Goal: Information Seeking & Learning: Understand process/instructions

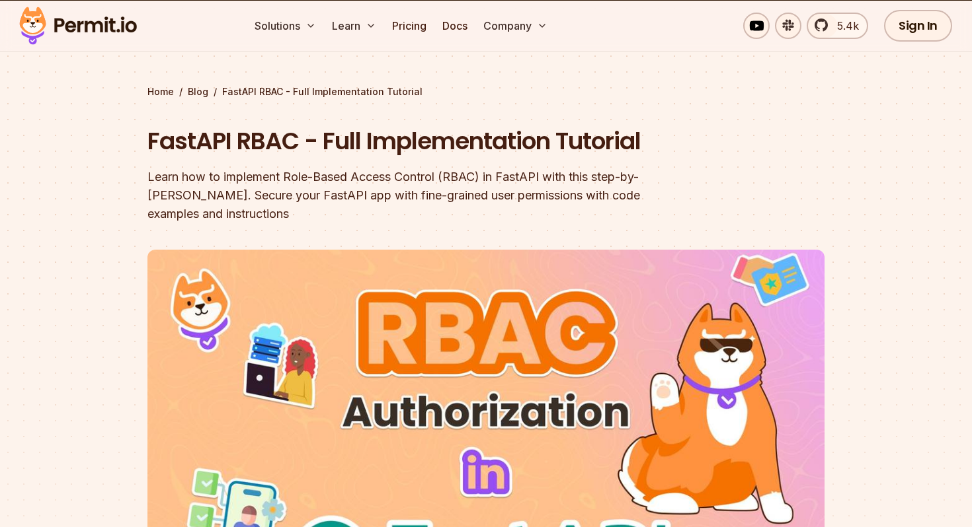
scroll to position [33, 0]
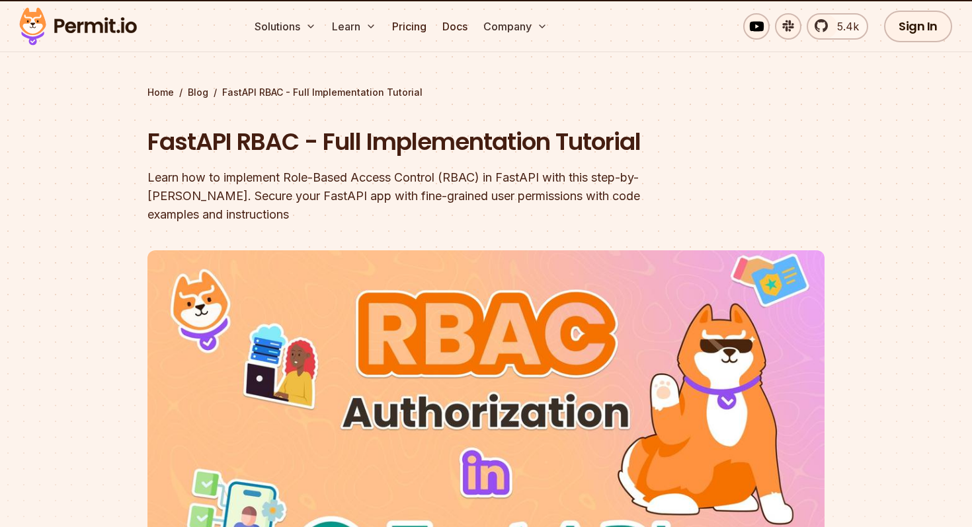
click at [296, 387] on img at bounding box center [485, 441] width 677 height 381
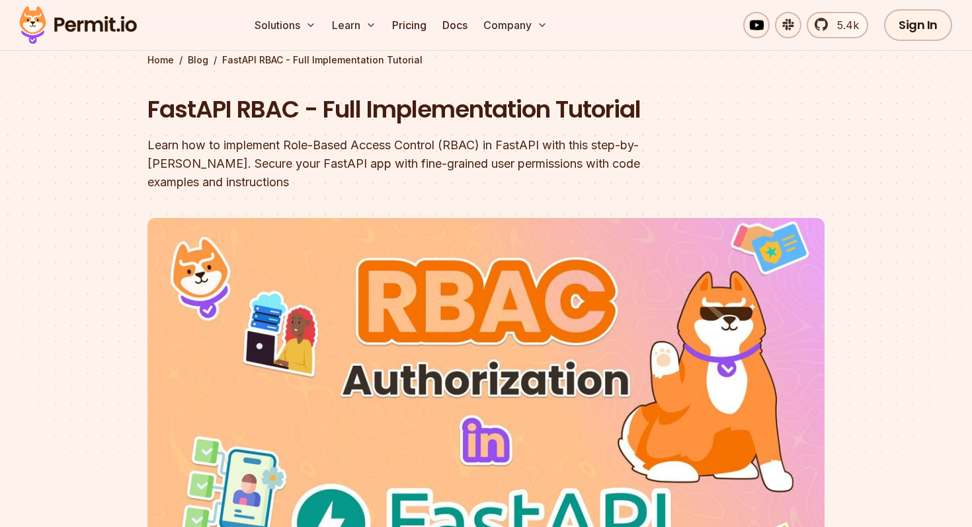
scroll to position [62, 0]
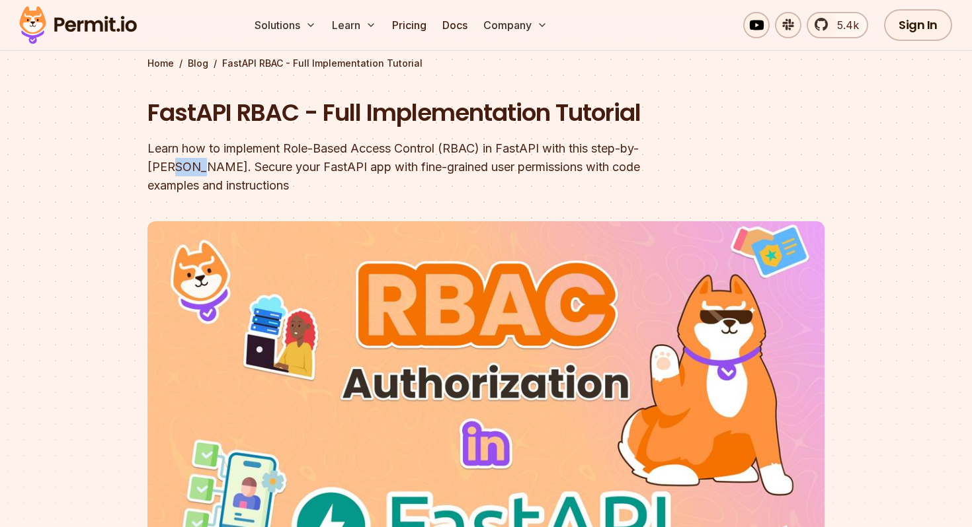
drag, startPoint x: 172, startPoint y: 171, endPoint x: 198, endPoint y: 171, distance: 25.8
click at [198, 171] on div "Learn how to implement Role-Based Access Control (RBAC) in FastAPI with this st…" at bounding box center [401, 167] width 508 height 56
click at [247, 166] on div "Learn how to implement Role-Based Access Control (RBAC) in FastAPI with this st…" at bounding box center [401, 167] width 508 height 56
click at [288, 167] on div "Learn how to implement Role-Based Access Control (RBAC) in FastAPI with this st…" at bounding box center [401, 167] width 508 height 56
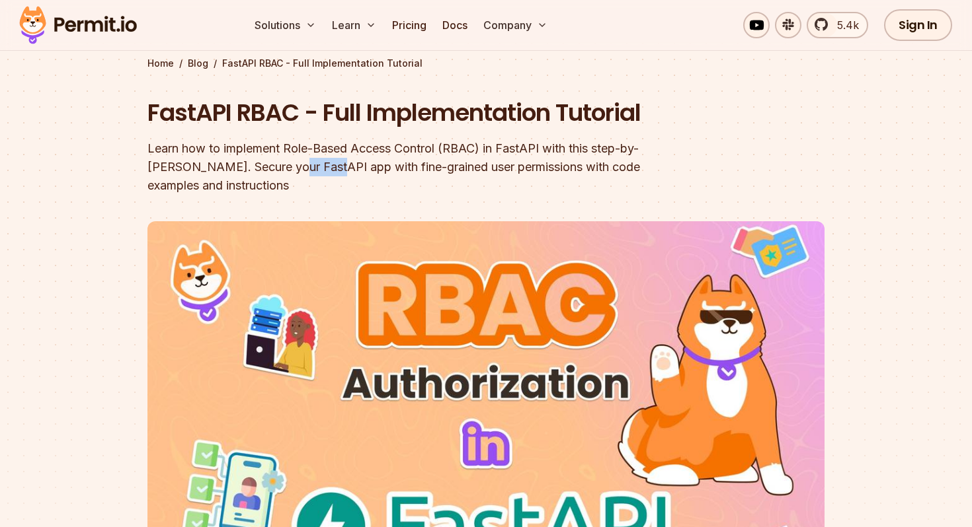
click at [288, 167] on div "Learn how to implement Role-Based Access Control (RBAC) in FastAPI with this st…" at bounding box center [401, 167] width 508 height 56
click at [358, 171] on div "Learn how to implement Role-Based Access Control (RBAC) in FastAPI with this st…" at bounding box center [401, 167] width 508 height 56
click at [434, 165] on div "Learn how to implement Role-Based Access Control (RBAC) in FastAPI with this st…" at bounding box center [401, 167] width 508 height 56
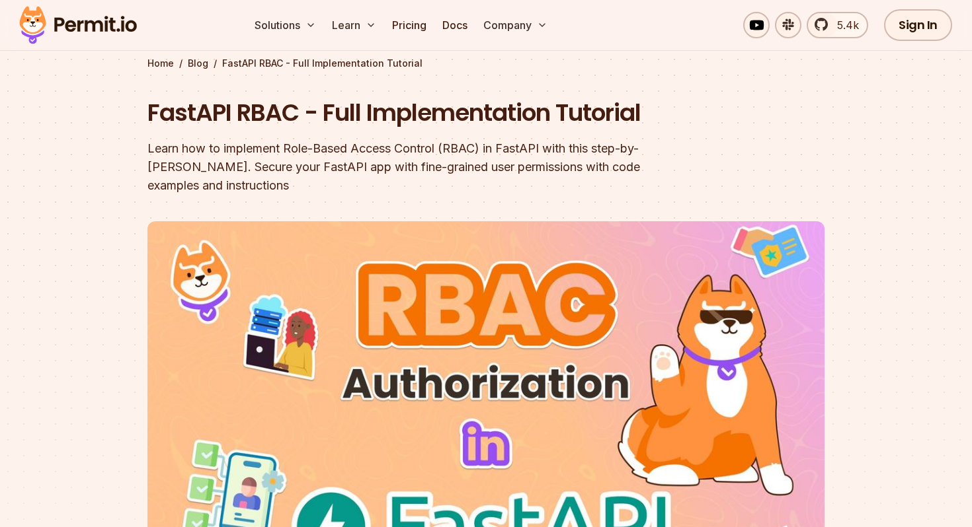
click at [467, 166] on div "Learn how to implement Role-Based Access Control (RBAC) in FastAPI with this st…" at bounding box center [401, 167] width 508 height 56
click at [517, 167] on div "Learn how to implement Role-Based Access Control (RBAC) in FastAPI with this st…" at bounding box center [401, 167] width 508 height 56
click at [178, 189] on div "Learn how to implement Role-Based Access Control (RBAC) in FastAPI with this st…" at bounding box center [401, 167] width 508 height 56
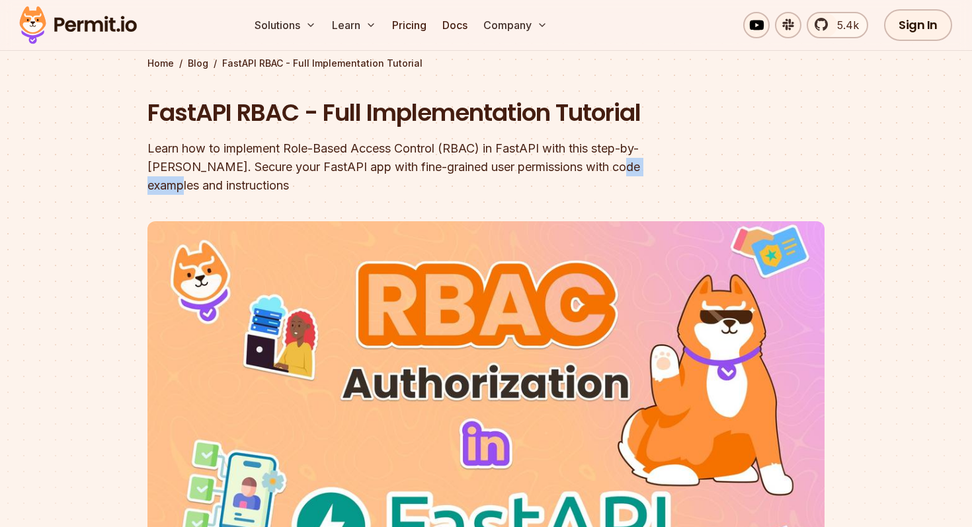
click at [178, 189] on div "Learn how to implement Role-Based Access Control (RBAC) in FastAPI with this st…" at bounding box center [401, 167] width 508 height 56
click at [255, 186] on div "Learn how to implement Role-Based Access Control (RBAC) in FastAPI with this st…" at bounding box center [401, 167] width 508 height 56
click at [343, 183] on div "Learn how to implement Role-Based Access Control (RBAC) in FastAPI with this st…" at bounding box center [401, 167] width 508 height 56
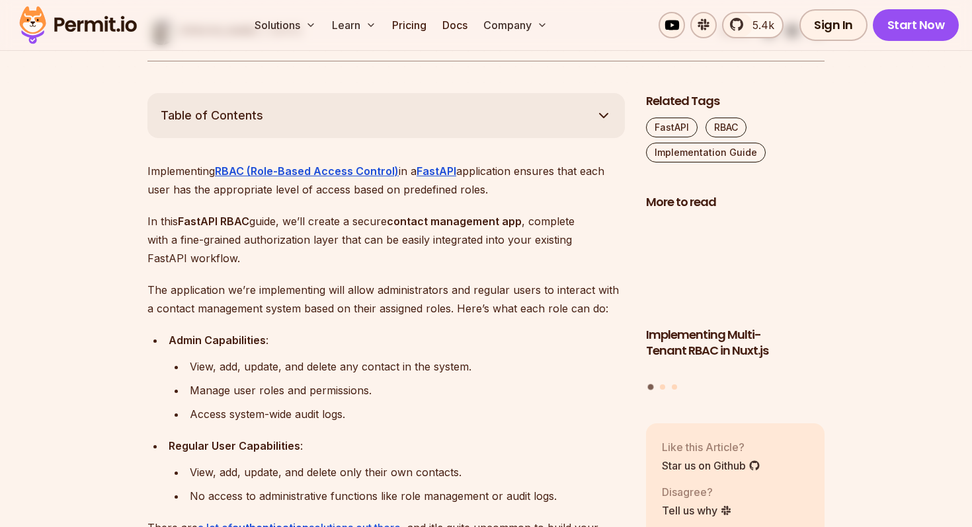
scroll to position [683, 0]
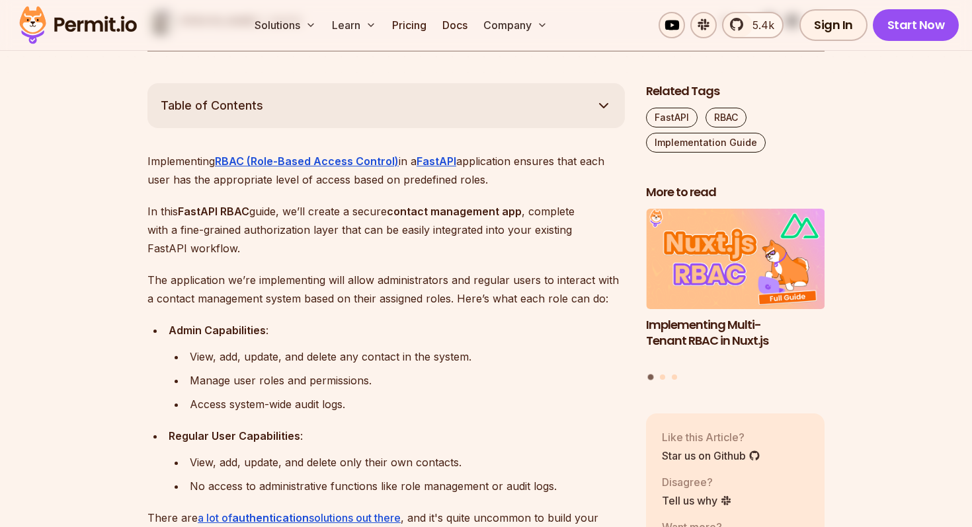
click at [186, 167] on p "Implementing RBAC (Role-Based Access Control) in a FastAPI application ensures …" at bounding box center [385, 170] width 477 height 37
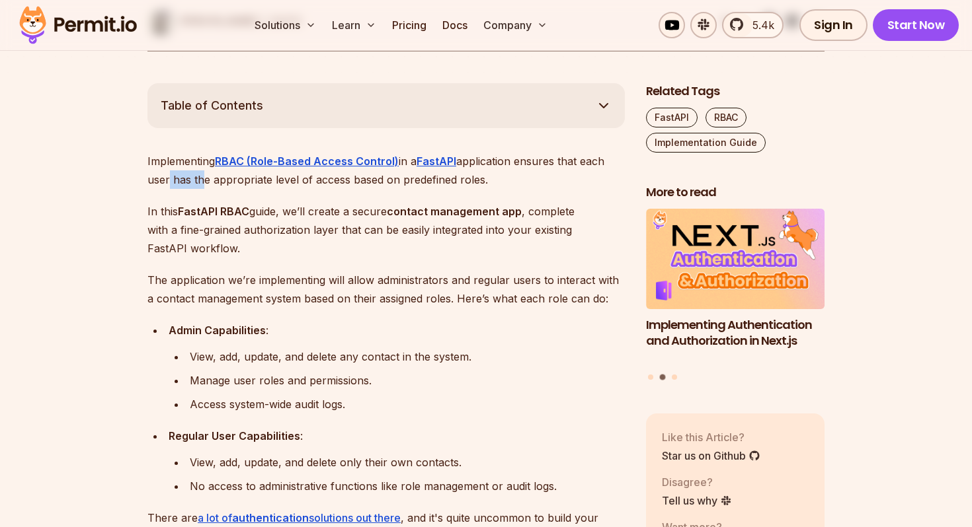
drag, startPoint x: 163, startPoint y: 182, endPoint x: 213, endPoint y: 182, distance: 49.6
click at [198, 182] on p "Implementing RBAC (Role-Based Access Control) in a FastAPI application ensures …" at bounding box center [385, 170] width 477 height 37
click at [258, 178] on p "Implementing RBAC (Role-Based Access Control) in a FastAPI application ensures …" at bounding box center [385, 170] width 477 height 37
click at [354, 182] on p "Implementing RBAC (Role-Based Access Control) in a FastAPI application ensures …" at bounding box center [385, 170] width 477 height 37
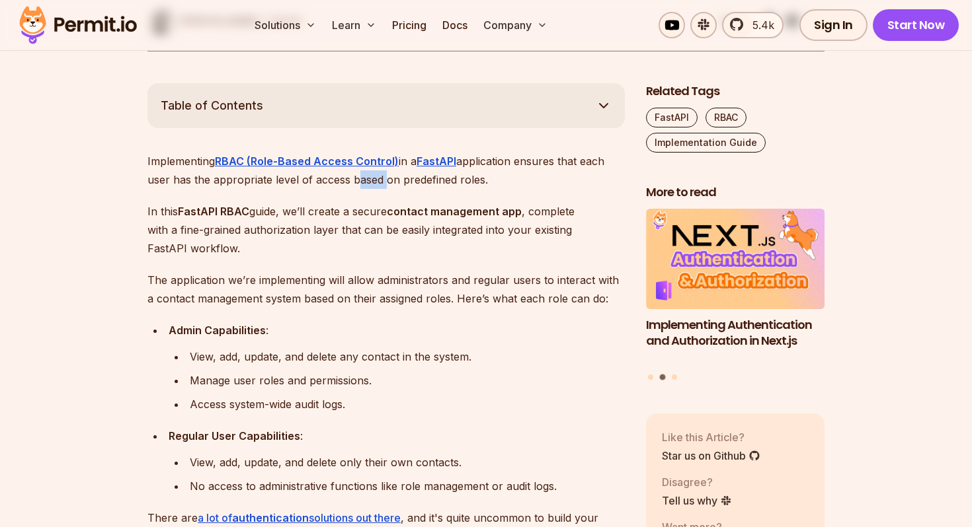
click at [354, 182] on p "Implementing RBAC (Role-Based Access Control) in a FastAPI application ensures …" at bounding box center [385, 170] width 477 height 37
click at [317, 180] on p "Implementing RBAC (Role-Based Access Control) in a FastAPI application ensures …" at bounding box center [385, 170] width 477 height 37
click at [446, 178] on p "Implementing RBAC (Role-Based Access Control) in a FastAPI application ensures …" at bounding box center [385, 170] width 477 height 37
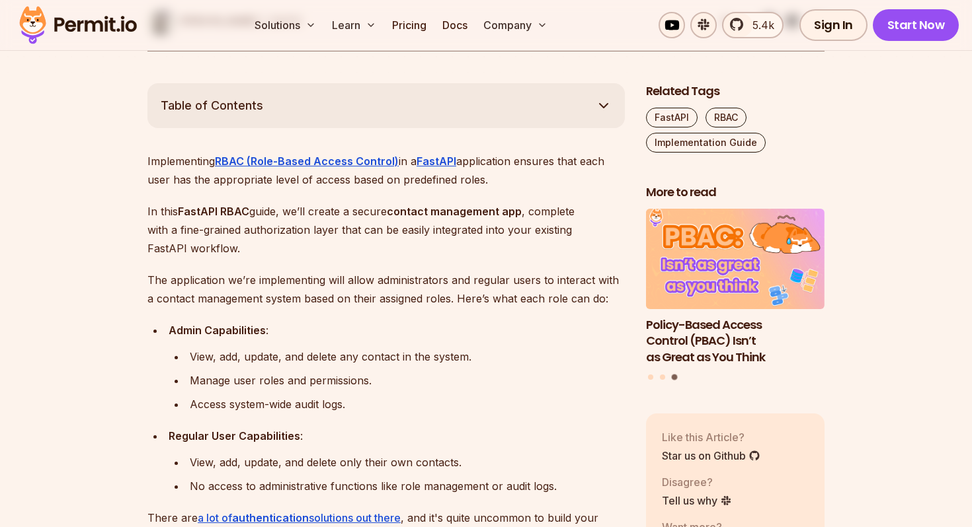
click at [422, 184] on p "Implementing RBAC (Role-Based Access Control) in a FastAPI application ensures …" at bounding box center [385, 170] width 477 height 37
click at [476, 183] on p "Implementing RBAC (Role-Based Access Control) in a FastAPI application ensures …" at bounding box center [385, 170] width 477 height 37
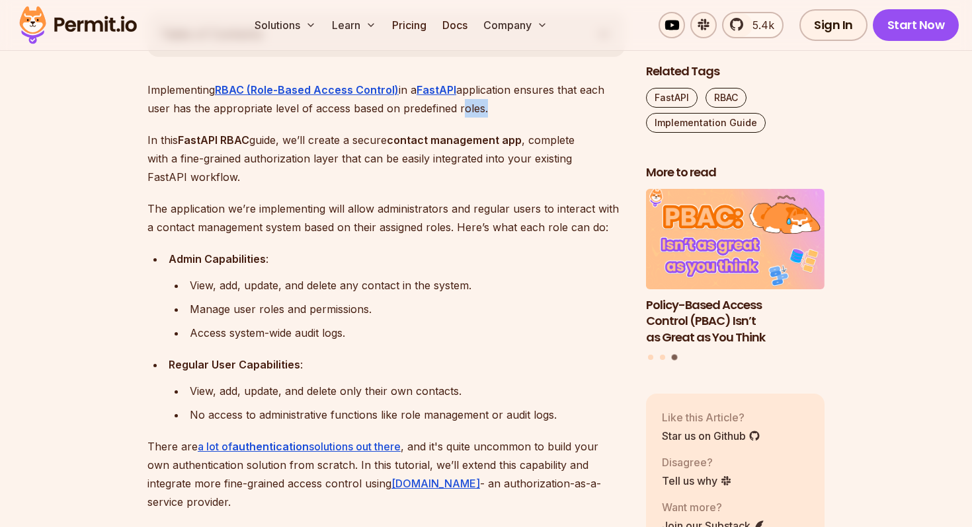
scroll to position [758, 0]
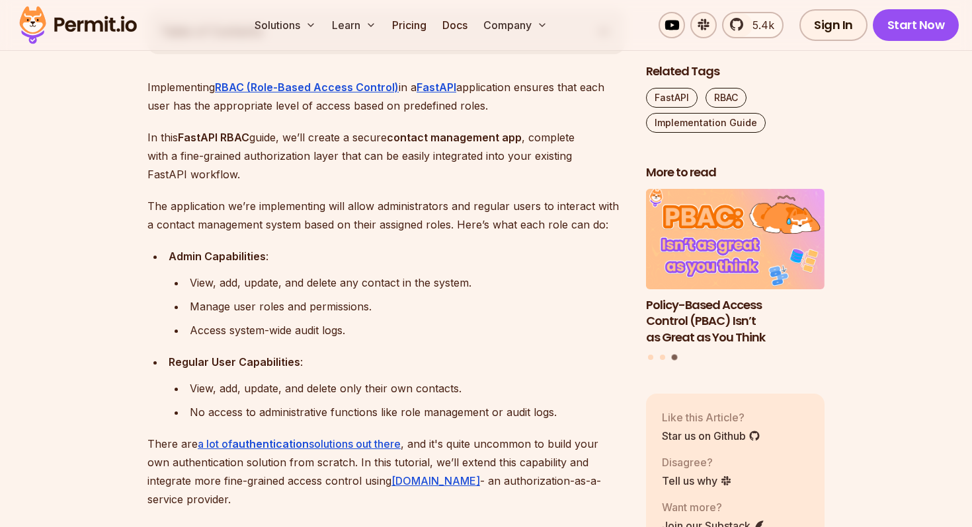
click at [200, 139] on strong "FastAPI RBAC" at bounding box center [213, 137] width 71 height 13
click at [243, 137] on strong "FastAPI RBAC" at bounding box center [213, 137] width 71 height 13
click at [239, 137] on strong "FastAPI RBAC" at bounding box center [213, 137] width 71 height 13
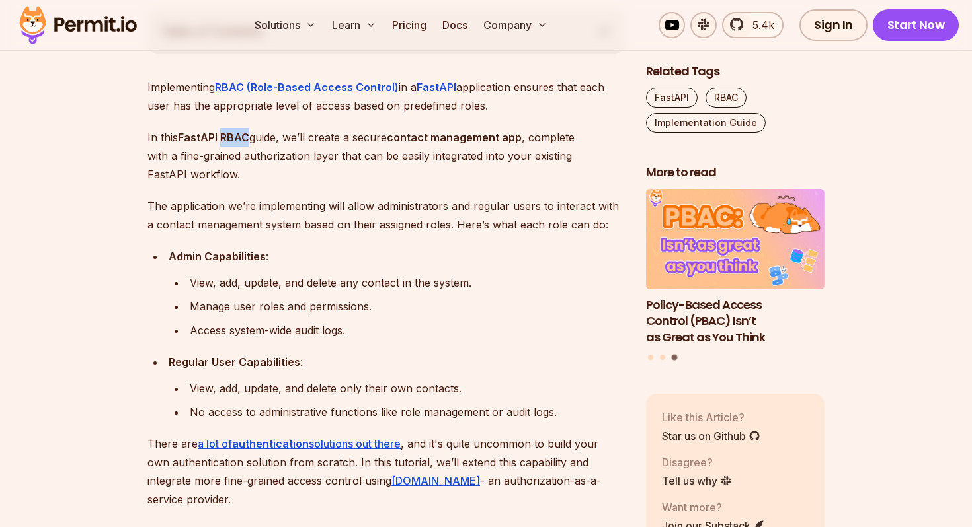
click at [239, 137] on strong "FastAPI RBAC" at bounding box center [213, 137] width 71 height 13
click at [272, 137] on p "In this FastAPI RBAC guide, we’ll create a secure contact management app , comp…" at bounding box center [385, 156] width 477 height 56
click at [300, 138] on p "In this FastAPI RBAC guide, we’ll create a secure contact management app , comp…" at bounding box center [385, 156] width 477 height 56
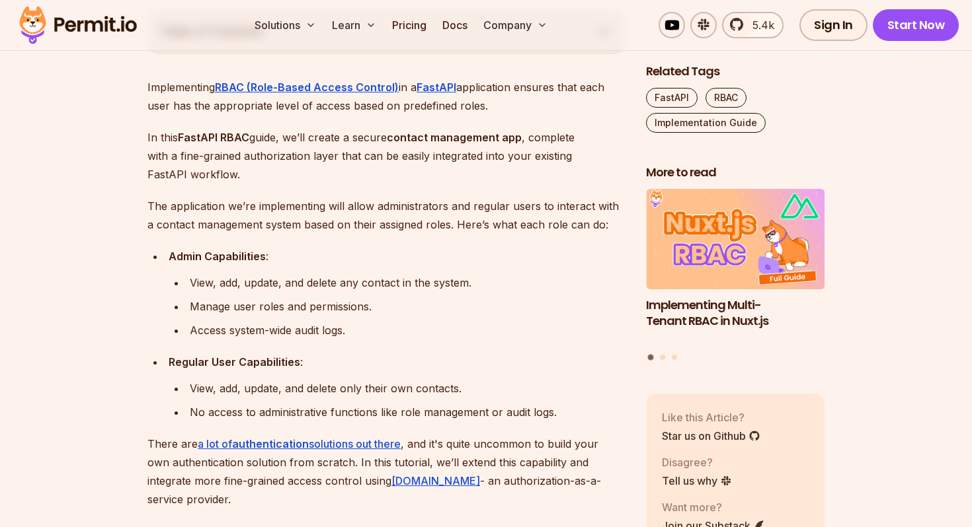
click at [339, 139] on p "In this FastAPI RBAC guide, we’ll create a secure contact management app , comp…" at bounding box center [385, 156] width 477 height 56
click at [380, 138] on p "In this FastAPI RBAC guide, we’ll create a secure contact management app , comp…" at bounding box center [385, 156] width 477 height 56
click at [420, 137] on strong "contact management app" at bounding box center [454, 137] width 135 height 13
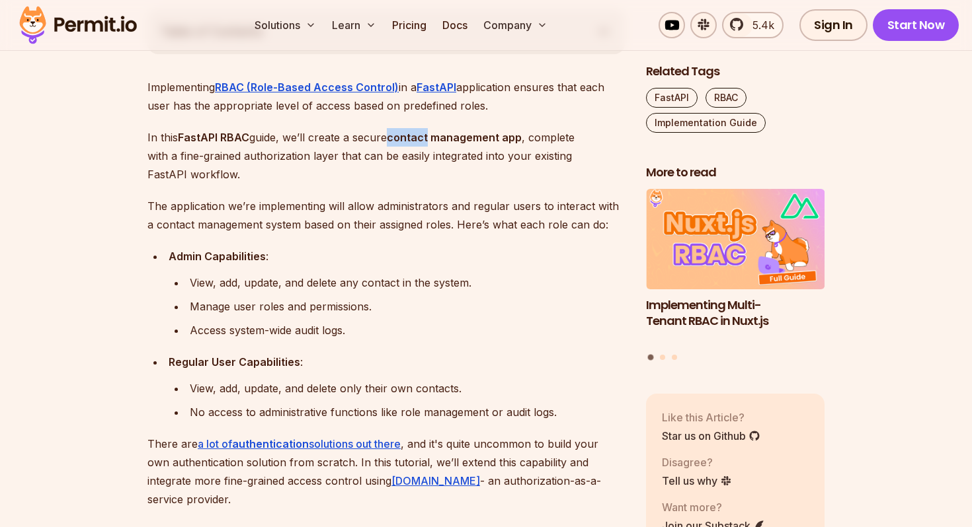
click at [420, 137] on strong "contact management app" at bounding box center [454, 137] width 135 height 13
click at [472, 137] on strong "contact management app" at bounding box center [454, 137] width 135 height 13
click at [155, 155] on p "In this FastAPI RBAC guide, we’ll create a secure contact management app , comp…" at bounding box center [385, 156] width 477 height 56
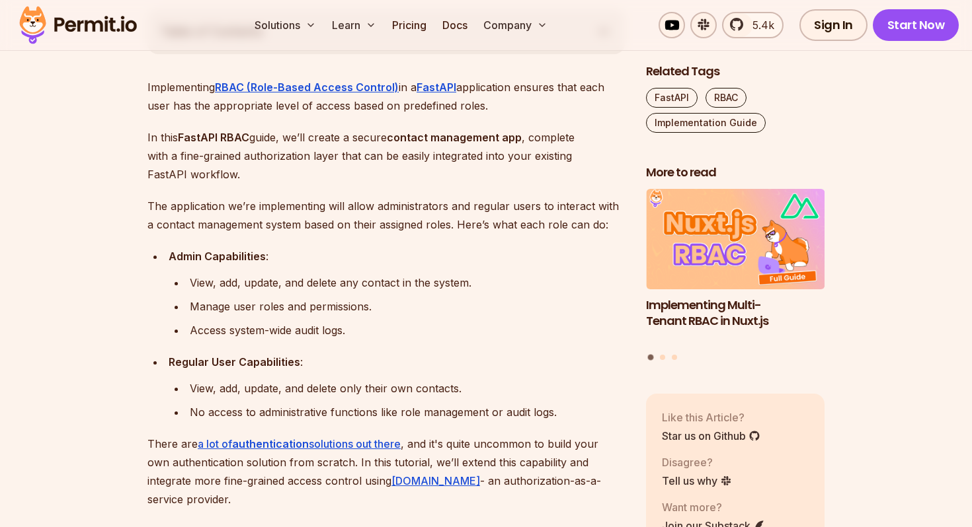
click at [227, 157] on p "In this FastAPI RBAC guide, we’ll create a secure contact management app , comp…" at bounding box center [385, 156] width 477 height 56
click at [273, 155] on p "In this FastAPI RBAC guide, we’ll create a secure contact management app , comp…" at bounding box center [385, 156] width 477 height 56
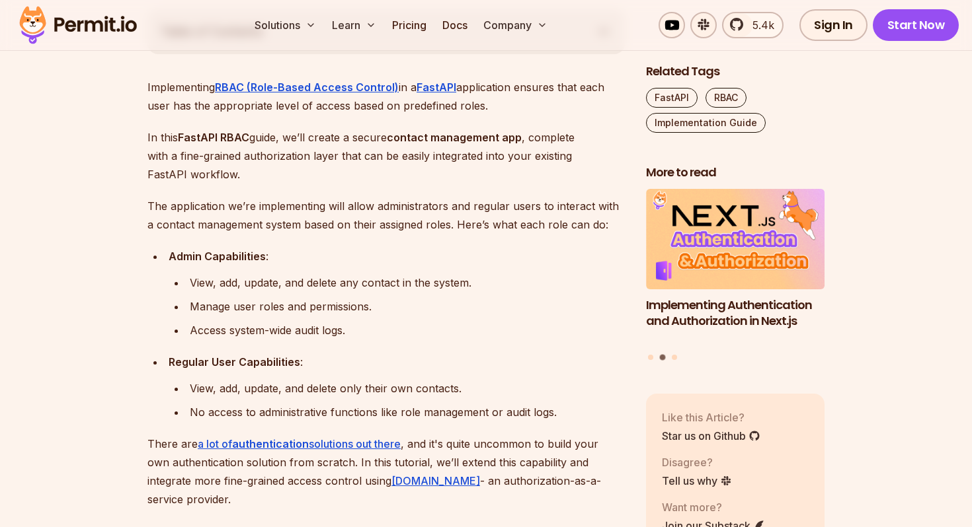
click at [377, 160] on p "In this FastAPI RBAC guide, we’ll create a secure contact management app , comp…" at bounding box center [385, 156] width 477 height 56
click at [458, 158] on p "In this FastAPI RBAC guide, we’ll create a secure contact management app , comp…" at bounding box center [385, 156] width 477 height 56
click at [163, 177] on p "In this FastAPI RBAC guide, we’ll create a secure contact management app , comp…" at bounding box center [385, 156] width 477 height 56
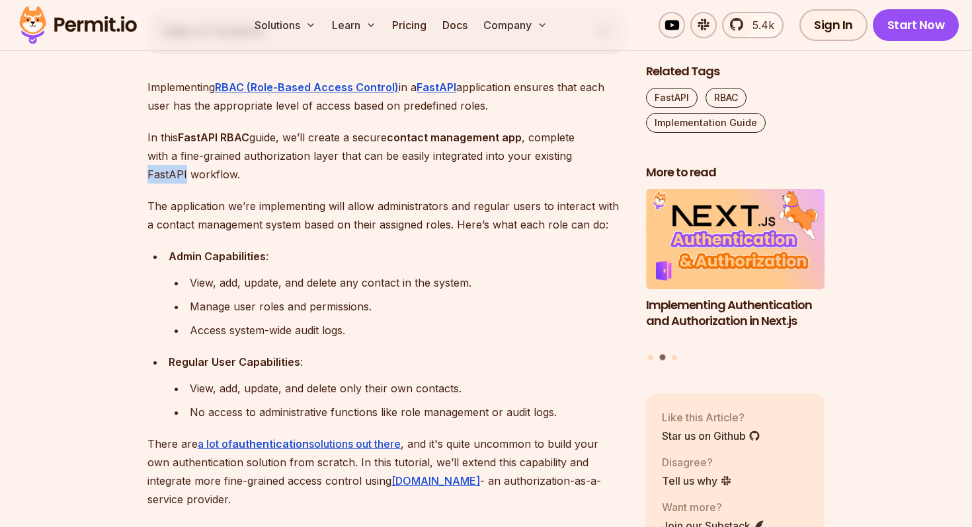
click at [163, 177] on p "In this FastAPI RBAC guide, we’ll create a secure contact management app , comp…" at bounding box center [385, 156] width 477 height 56
click at [215, 174] on p "In this FastAPI RBAC guide, we’ll create a secure contact management app , comp…" at bounding box center [385, 156] width 477 height 56
click at [265, 171] on p "In this FastAPI RBAC guide, we’ll create a secure contact management app , comp…" at bounding box center [385, 156] width 477 height 56
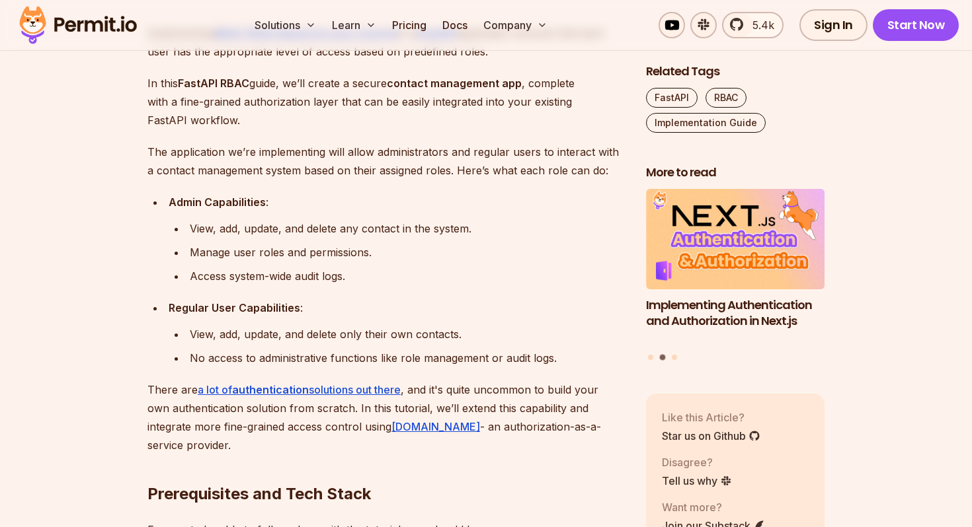
scroll to position [849, 0]
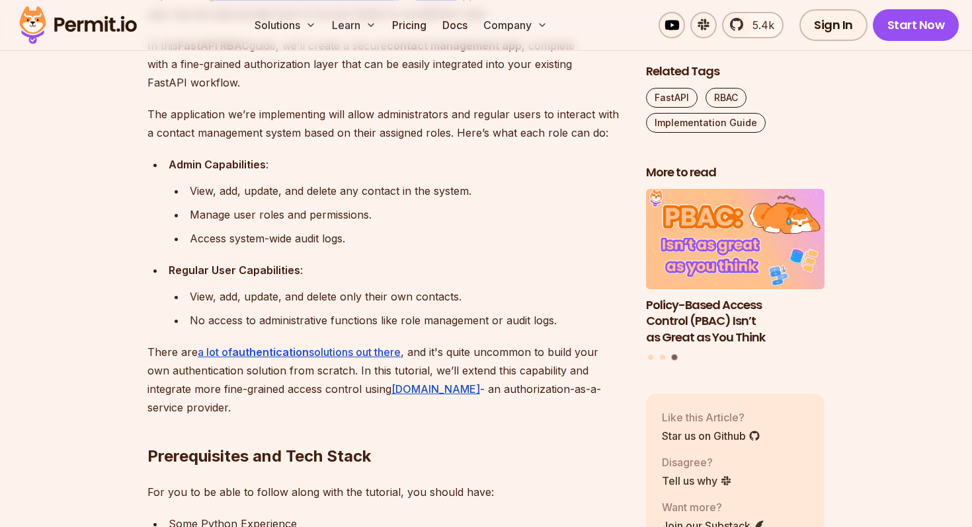
click at [311, 106] on p "The application we’re implementing will allow administrators and regular users …" at bounding box center [385, 123] width 477 height 37
click at [402, 111] on p "The application we’re implementing will allow administrators and regular users …" at bounding box center [385, 123] width 477 height 37
click at [481, 114] on p "The application we’re implementing will allow administrators and regular users …" at bounding box center [385, 123] width 477 height 37
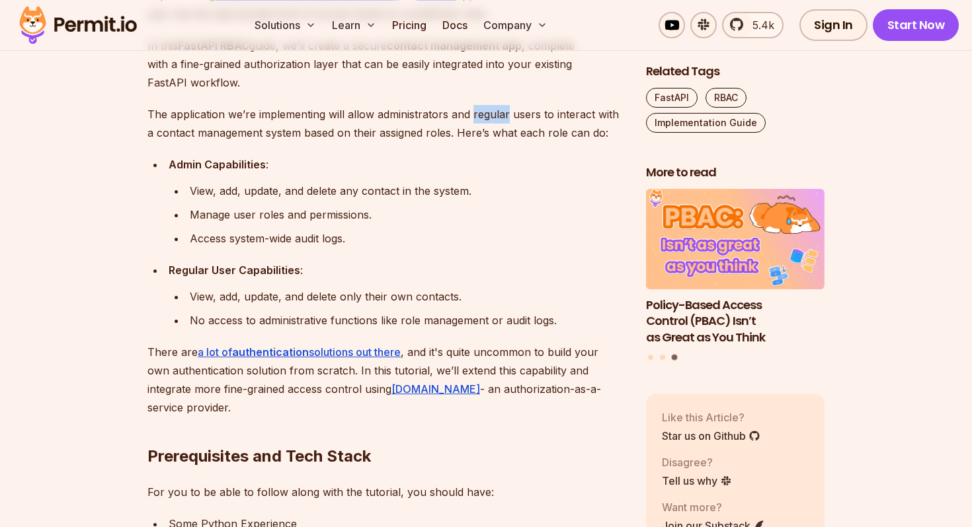
click at [481, 114] on p "The application we’re implementing will allow administrators and regular users …" at bounding box center [385, 123] width 477 height 37
click at [528, 117] on p "The application we’re implementing will allow administrators and regular users …" at bounding box center [385, 123] width 477 height 37
click at [572, 117] on p "The application we’re implementing will allow administrators and regular users …" at bounding box center [385, 123] width 477 height 37
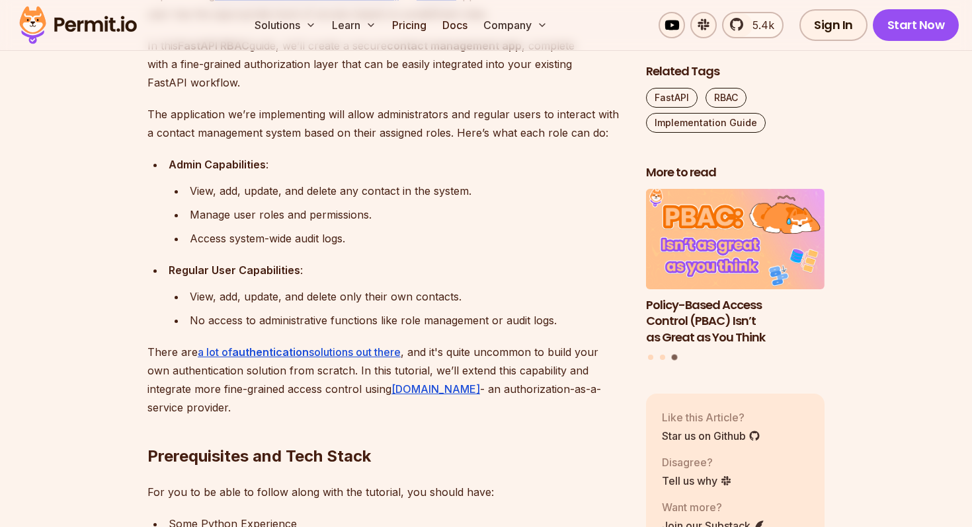
click at [196, 134] on p "The application we’re implementing will allow administrators and regular users …" at bounding box center [385, 123] width 477 height 37
click at [278, 132] on p "The application we’re implementing will allow administrators and regular users …" at bounding box center [385, 123] width 477 height 37
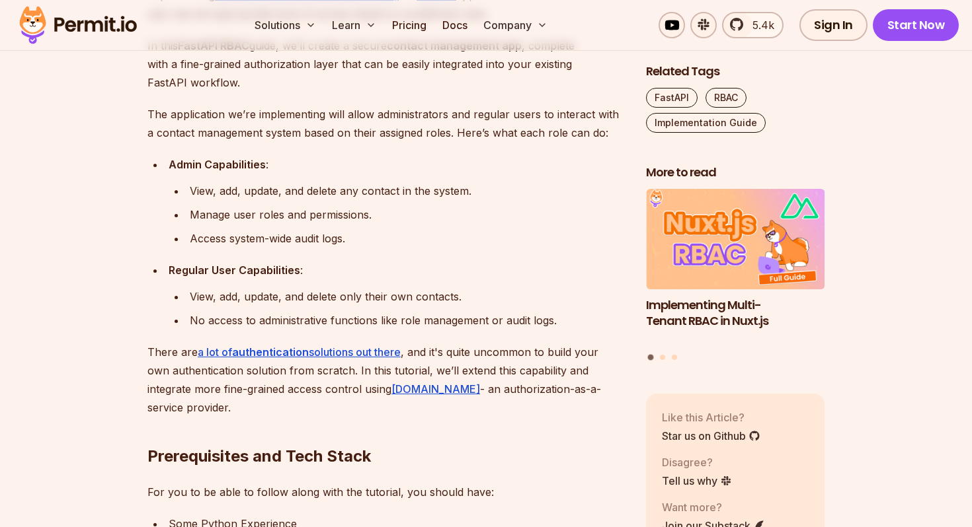
click at [358, 134] on p "The application we’re implementing will allow administrators and regular users …" at bounding box center [385, 123] width 477 height 37
click at [408, 135] on p "The application we’re implementing will allow administrators and regular users …" at bounding box center [385, 123] width 477 height 37
click at [432, 134] on p "The application we’re implementing will allow administrators and regular users …" at bounding box center [385, 123] width 477 height 37
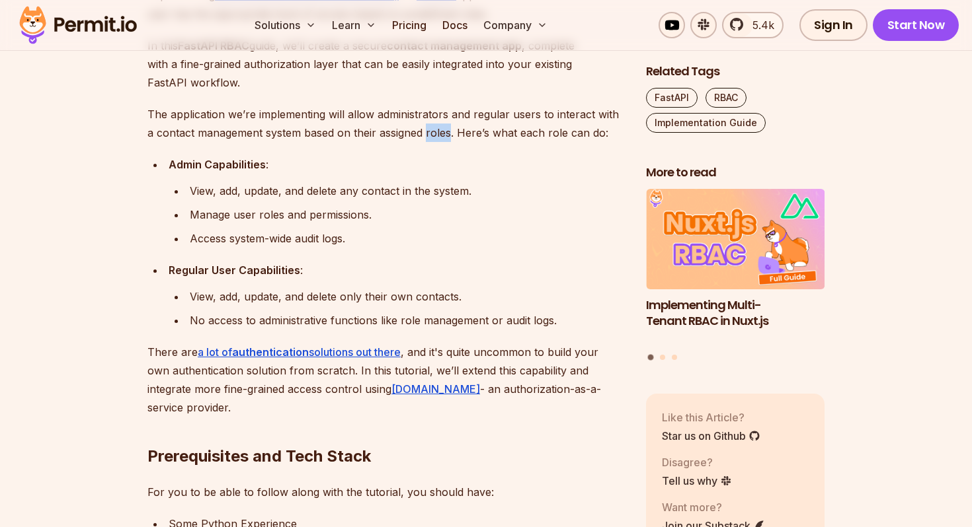
click at [432, 134] on p "The application we’re implementing will allow administrators and regular users …" at bounding box center [385, 123] width 477 height 37
click at [466, 129] on p "The application we’re implementing will allow administrators and regular users …" at bounding box center [385, 123] width 477 height 37
click at [496, 132] on p "The application we’re implementing will allow administrators and regular users …" at bounding box center [385, 123] width 477 height 37
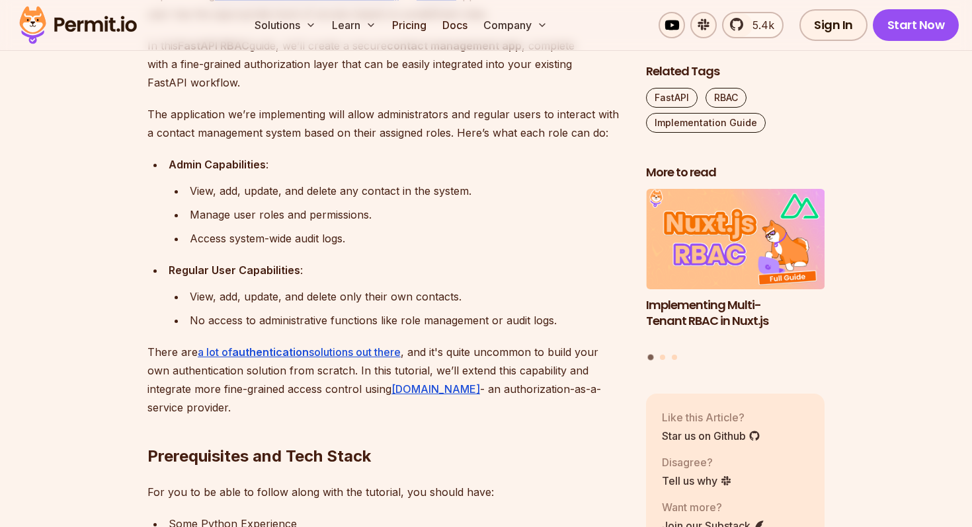
click at [547, 135] on p "The application we’re implementing will allow administrators and regular users …" at bounding box center [385, 123] width 477 height 37
click at [175, 161] on strong "Admin Capabilities" at bounding box center [217, 164] width 97 height 13
drag, startPoint x: 175, startPoint y: 161, endPoint x: 216, endPoint y: 161, distance: 41.6
click at [204, 161] on strong "Admin Capabilities" at bounding box center [217, 164] width 97 height 13
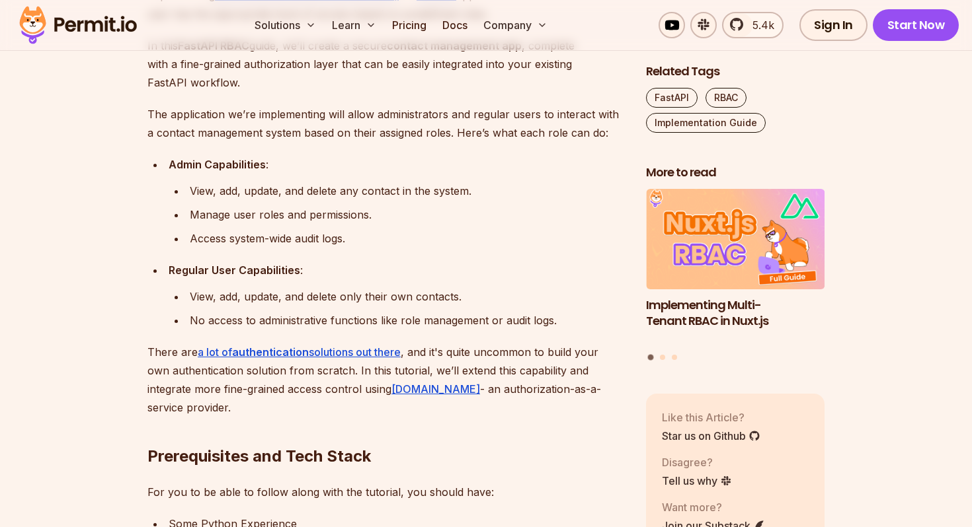
click at [295, 165] on div "Admin Capabilities :" at bounding box center [397, 164] width 456 height 19
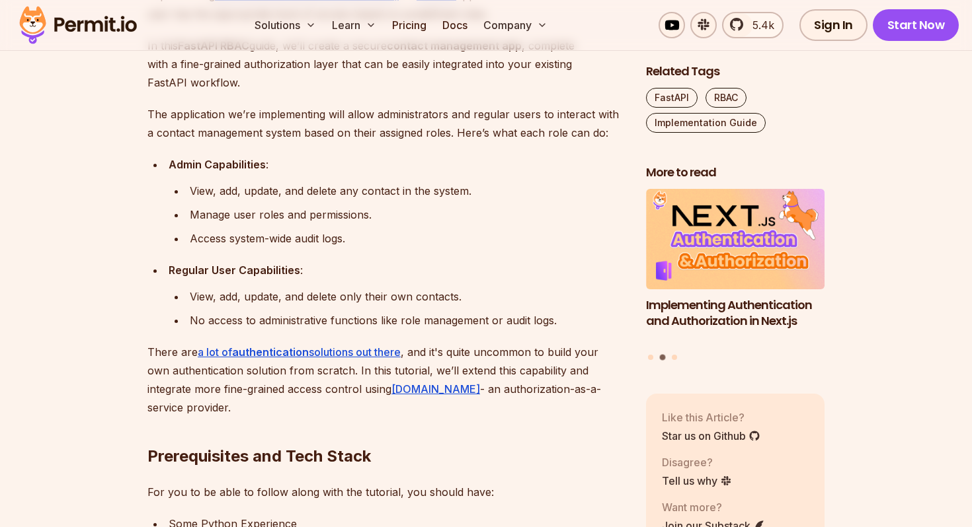
click at [206, 217] on div "Manage user roles and permissions." at bounding box center [407, 215] width 435 height 19
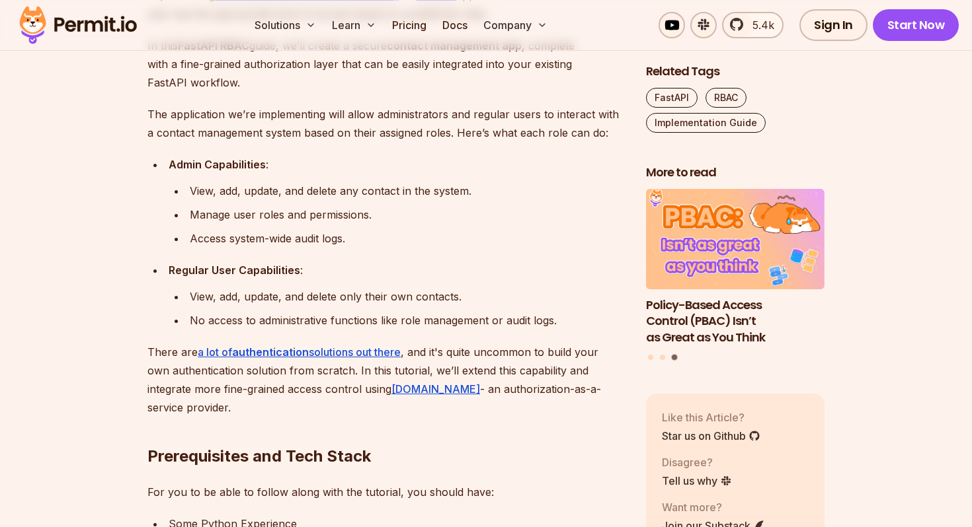
click at [200, 272] on strong "Regular User Capabilities" at bounding box center [235, 270] width 132 height 13
click at [274, 268] on strong "Regular User Capabilities" at bounding box center [235, 270] width 132 height 13
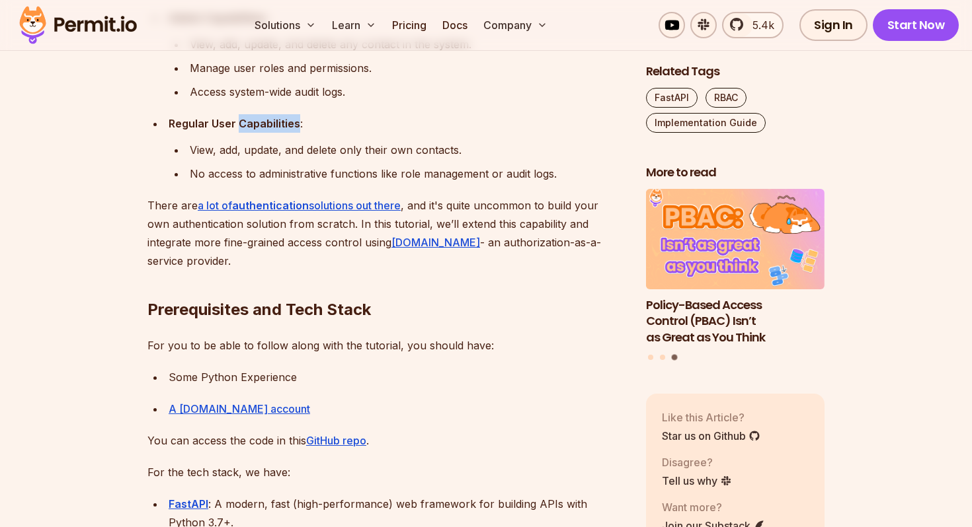
scroll to position [997, 0]
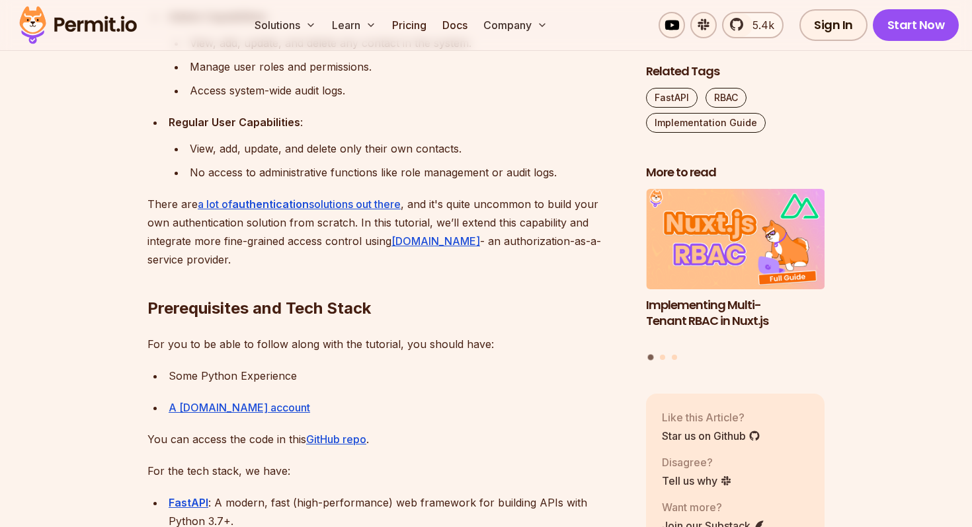
click at [237, 176] on div "No access to administrative functions like role management or audit logs." at bounding box center [407, 172] width 435 height 19
click at [284, 173] on div "No access to administrative functions like role management or audit logs." at bounding box center [407, 172] width 435 height 19
click at [362, 175] on div "No access to administrative functions like role management or audit logs." at bounding box center [407, 172] width 435 height 19
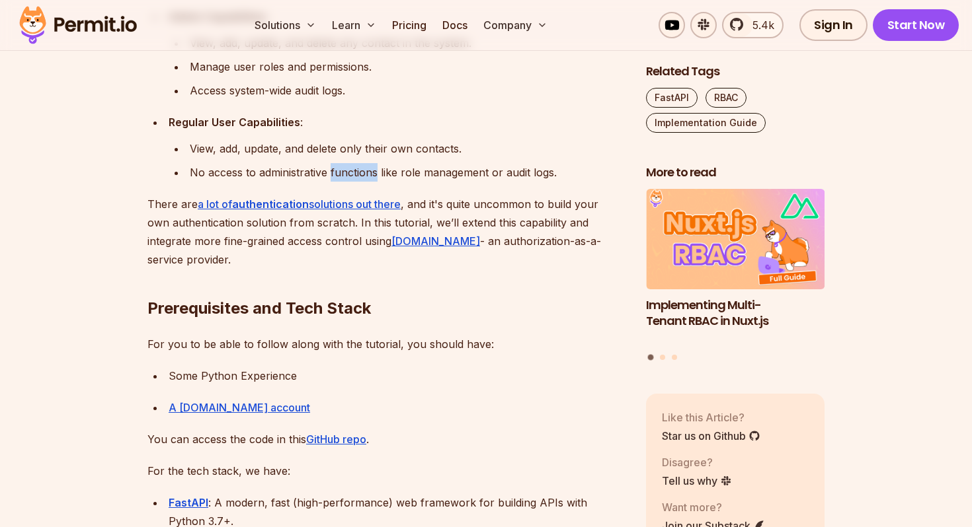
click at [362, 175] on div "No access to administrative functions like role management or audit logs." at bounding box center [407, 172] width 435 height 19
click at [412, 176] on div "No access to administrative functions like role management or audit logs." at bounding box center [407, 172] width 435 height 19
click at [455, 173] on div "No access to administrative functions like role management or audit logs." at bounding box center [407, 172] width 435 height 19
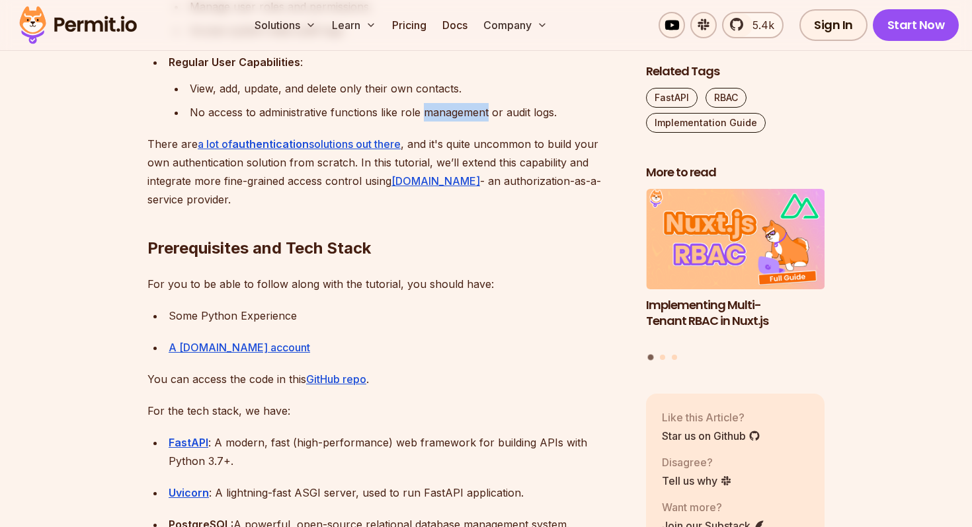
scroll to position [1066, 0]
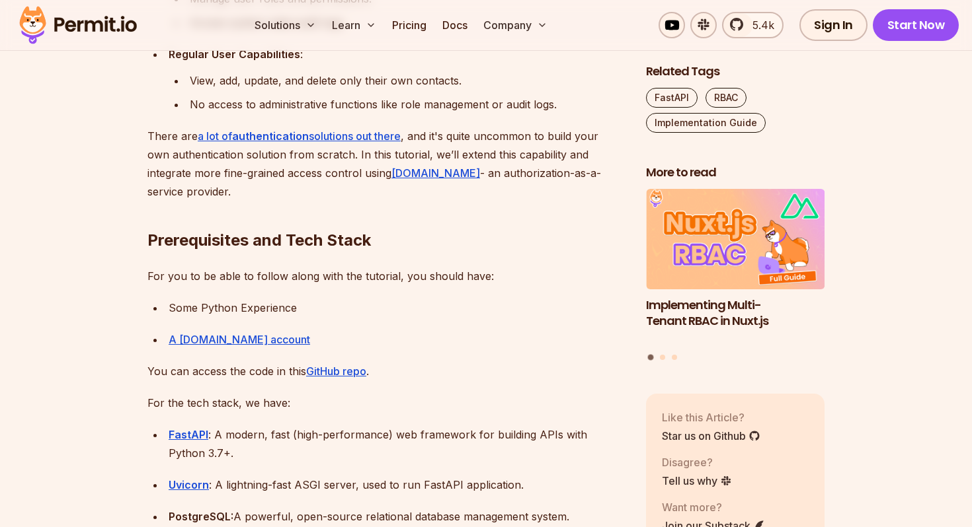
click at [169, 138] on p "There are a lot of authentication solutions out there , and it's quite uncommon…" at bounding box center [385, 164] width 477 height 74
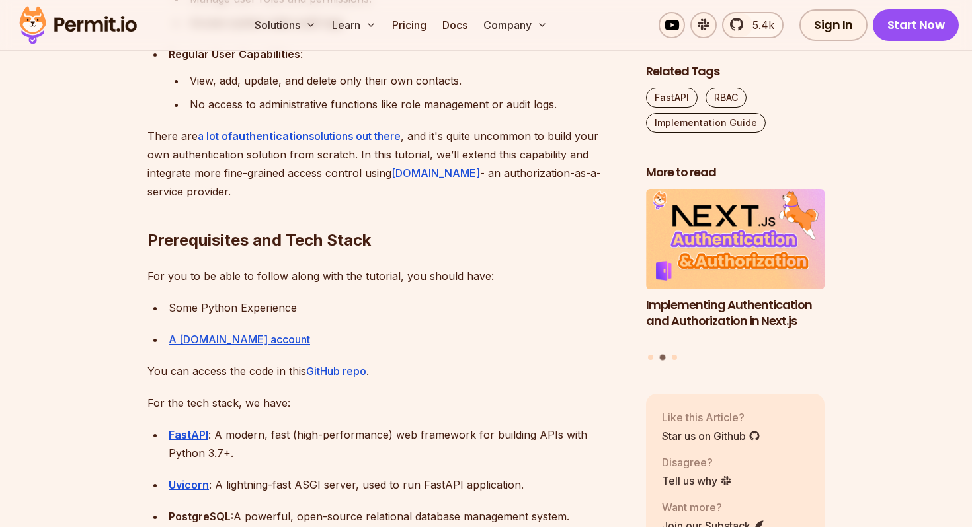
click at [421, 140] on p "There are a lot of authentication solutions out there , and it's quite uncommon…" at bounding box center [385, 164] width 477 height 74
click at [475, 138] on p "There are a lot of authentication solutions out there , and it's quite uncommon…" at bounding box center [385, 164] width 477 height 74
click at [155, 157] on p "There are a lot of authentication solutions out there , and it's quite uncommon…" at bounding box center [385, 164] width 477 height 74
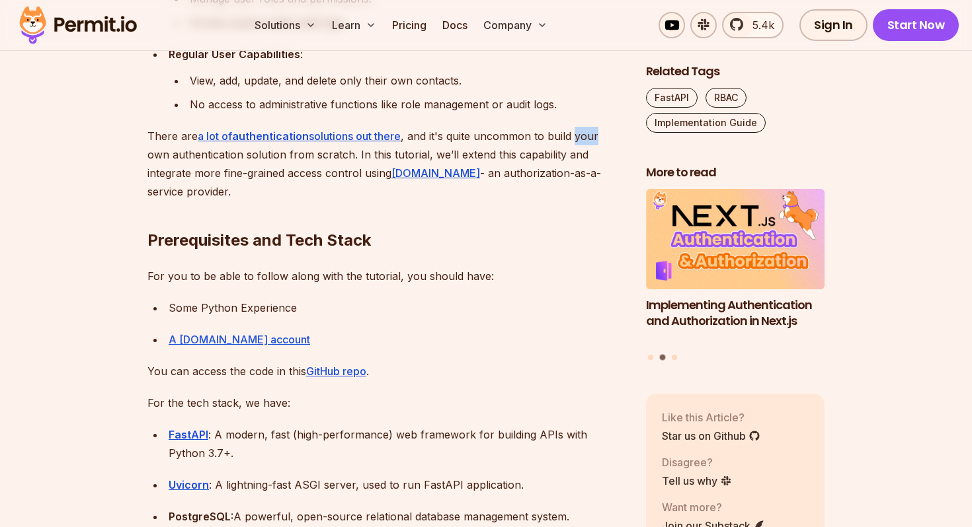
click at [155, 157] on p "There are a lot of authentication solutions out there , and it's quite uncommon…" at bounding box center [385, 164] width 477 height 74
click at [254, 154] on p "There are a lot of authentication solutions out there , and it's quite uncommon…" at bounding box center [385, 164] width 477 height 74
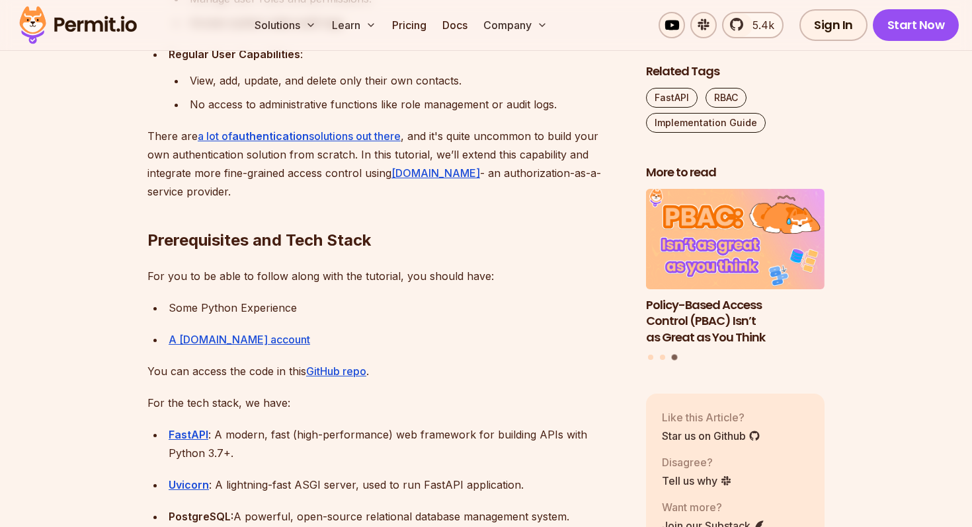
click at [303, 152] on p "There are a lot of authentication solutions out there , and it's quite uncommon…" at bounding box center [385, 164] width 477 height 74
click at [362, 152] on p "There are a lot of authentication solutions out there , and it's quite uncommon…" at bounding box center [385, 164] width 477 height 74
click at [437, 159] on p "There are a lot of authentication solutions out there , and it's quite uncommon…" at bounding box center [385, 164] width 477 height 74
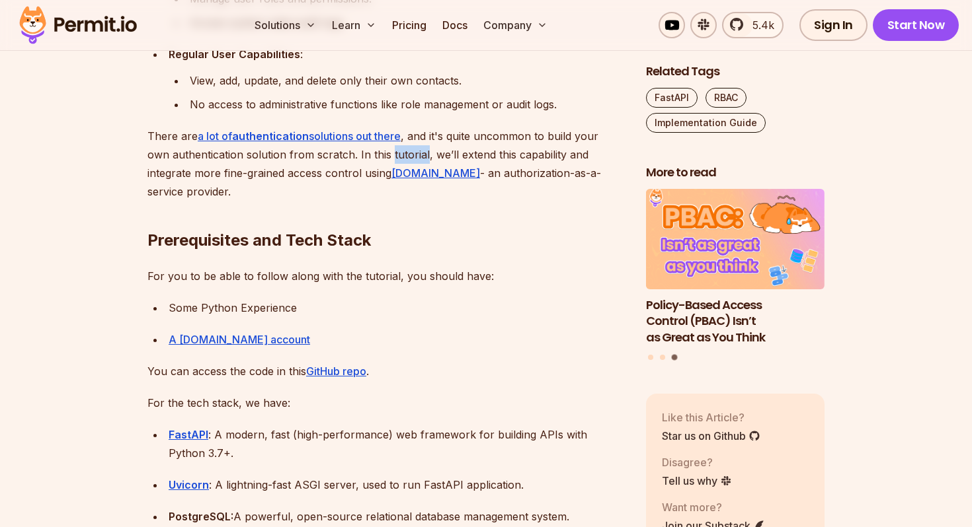
click at [437, 159] on p "There are a lot of authentication solutions out there , and it's quite uncommon…" at bounding box center [385, 164] width 477 height 74
click at [503, 157] on p "There are a lot of authentication solutions out there , and it's quite uncommon…" at bounding box center [385, 164] width 477 height 74
click at [173, 174] on p "There are a lot of authentication solutions out there , and it's quite uncommon…" at bounding box center [385, 164] width 477 height 74
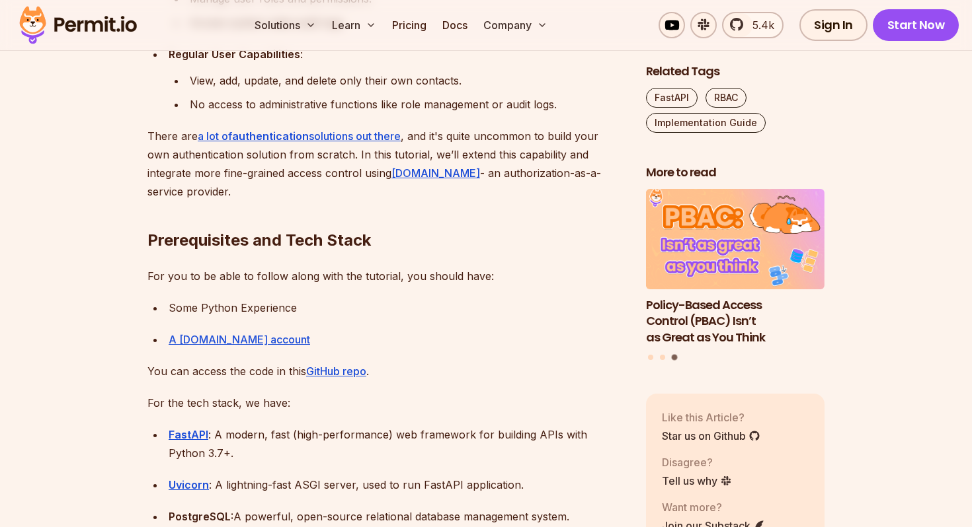
click at [274, 178] on p "There are a lot of authentication solutions out there , and it's quite uncommon…" at bounding box center [385, 164] width 477 height 74
click at [331, 173] on p "There are a lot of authentication solutions out there , and it's quite uncommon…" at bounding box center [385, 164] width 477 height 74
click at [372, 171] on p "There are a lot of authentication solutions out there , and it's quite uncommon…" at bounding box center [385, 164] width 477 height 74
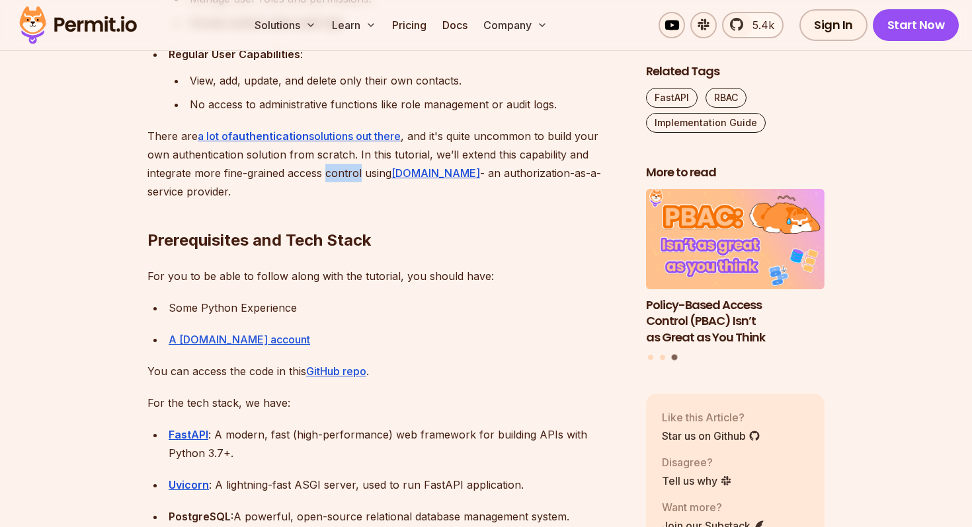
click at [372, 171] on p "There are a lot of authentication solutions out there , and it's quite uncommon…" at bounding box center [385, 164] width 477 height 74
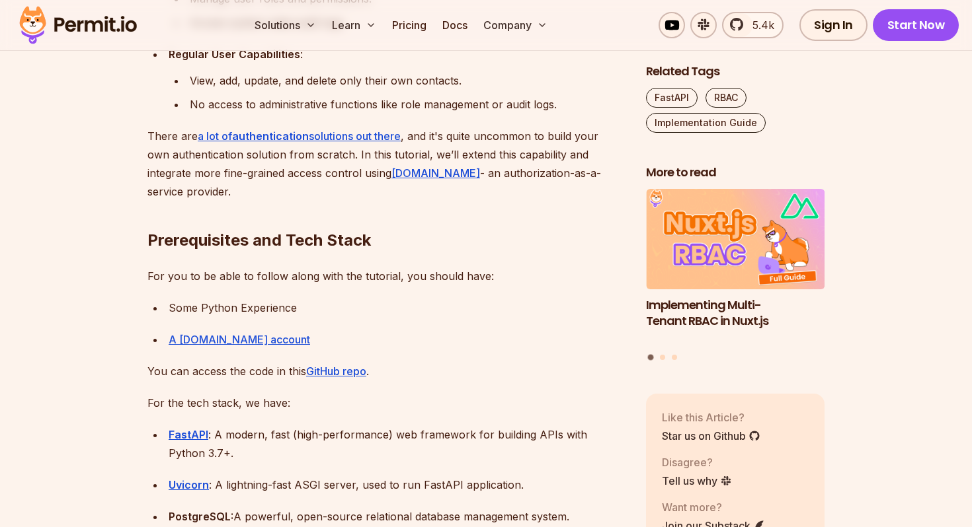
click at [488, 173] on p "There are a lot of authentication solutions out there , and it's quite uncommon…" at bounding box center [385, 164] width 477 height 74
drag, startPoint x: 156, startPoint y: 192, endPoint x: 220, endPoint y: 192, distance: 64.1
click at [219, 192] on p "There are a lot of authentication solutions out there , and it's quite uncommon…" at bounding box center [385, 164] width 477 height 74
click at [252, 202] on h2 "Prerequisites and Tech Stack" at bounding box center [385, 214] width 477 height 74
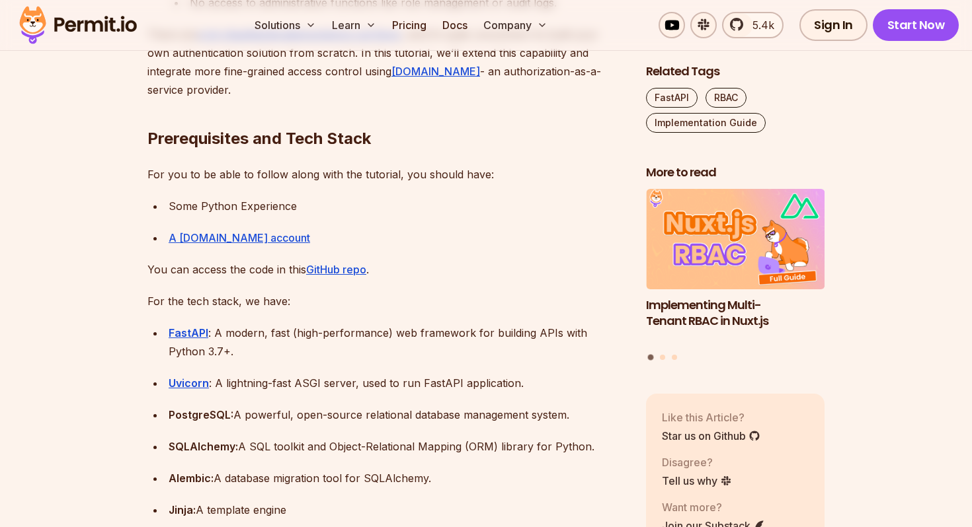
scroll to position [1181, 0]
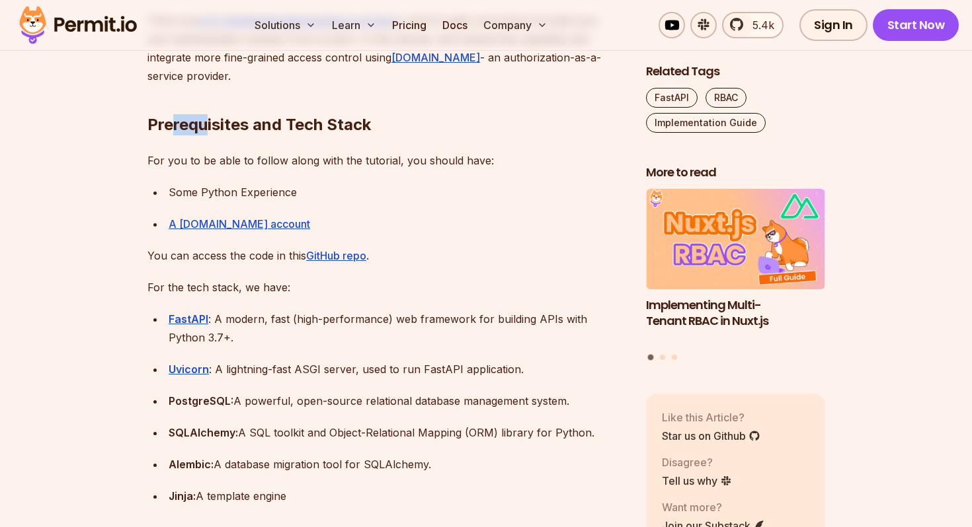
drag, startPoint x: 170, startPoint y: 127, endPoint x: 205, endPoint y: 122, distance: 35.4
click at [205, 122] on h2 "Prerequisites and Tech Stack" at bounding box center [385, 98] width 477 height 74
click at [323, 120] on h2 "Prerequisites and Tech Stack" at bounding box center [385, 98] width 477 height 74
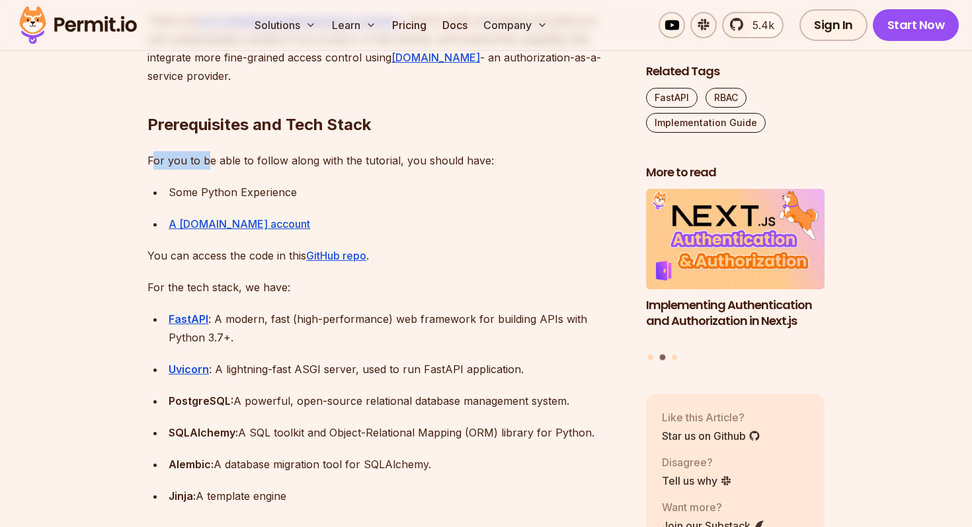
drag, startPoint x: 153, startPoint y: 166, endPoint x: 206, endPoint y: 163, distance: 53.0
click at [206, 163] on p "For you to be able to follow along with the tutorial, you should have:" at bounding box center [385, 160] width 477 height 19
click at [254, 168] on p "For you to be able to follow along with the tutorial, you should have:" at bounding box center [385, 160] width 477 height 19
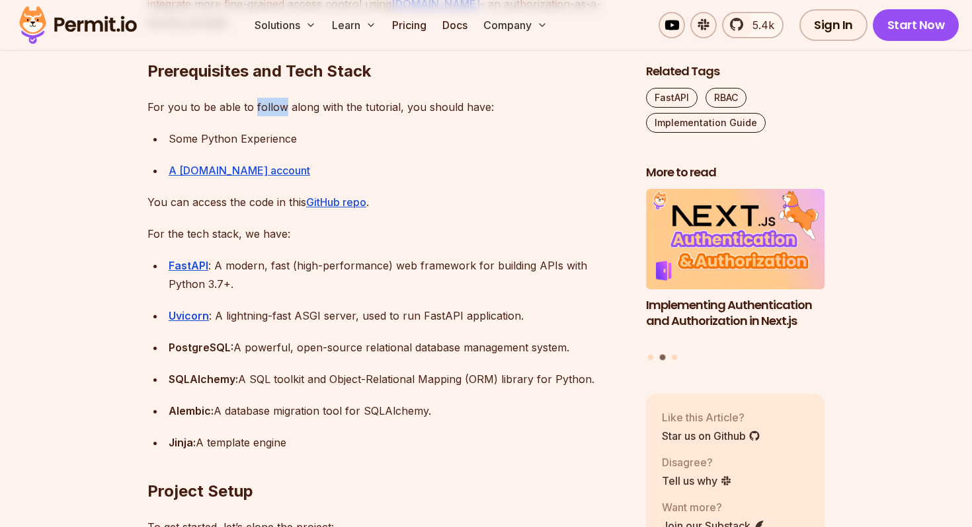
scroll to position [1263, 0]
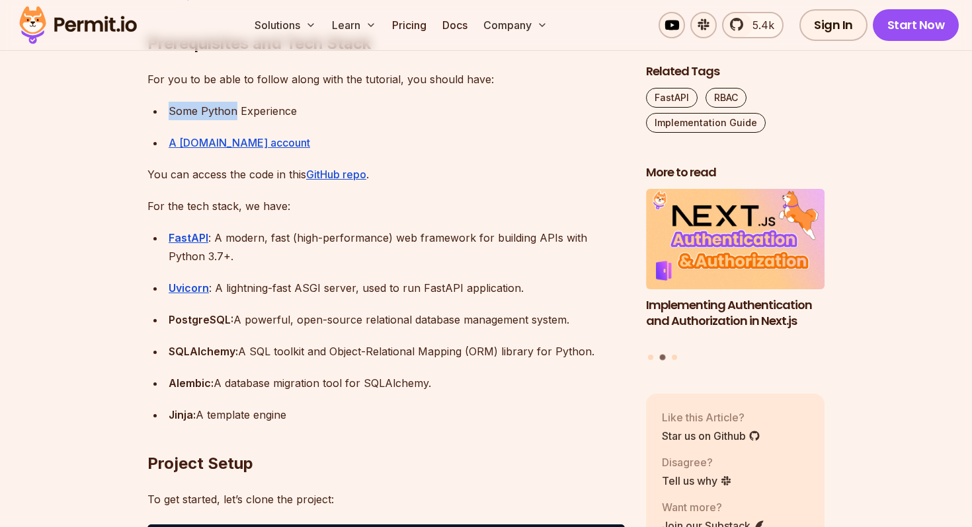
drag, startPoint x: 165, startPoint y: 116, endPoint x: 237, endPoint y: 116, distance: 71.4
click at [237, 116] on li "Some Python Experience" at bounding box center [395, 111] width 460 height 19
click at [311, 122] on ul "Some Python Experience A [DOMAIN_NAME] account" at bounding box center [385, 127] width 477 height 50
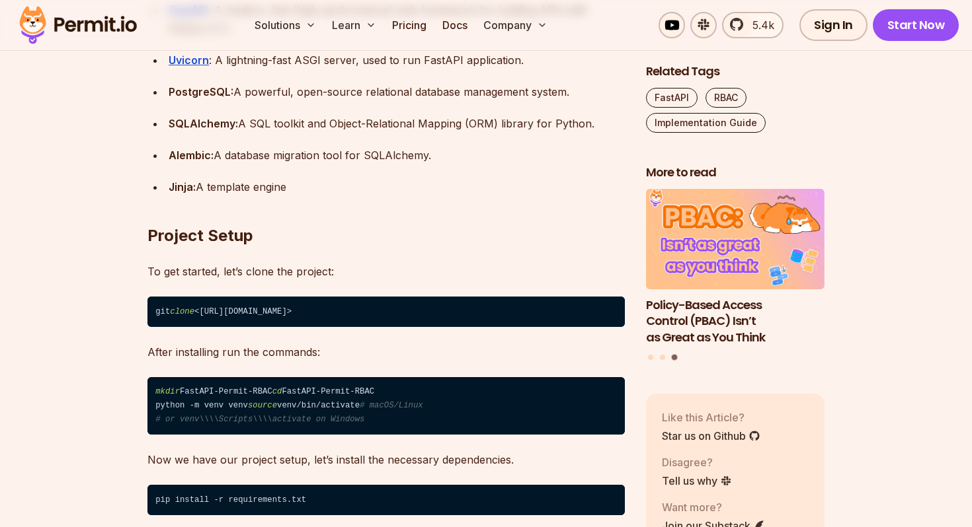
scroll to position [1492, 0]
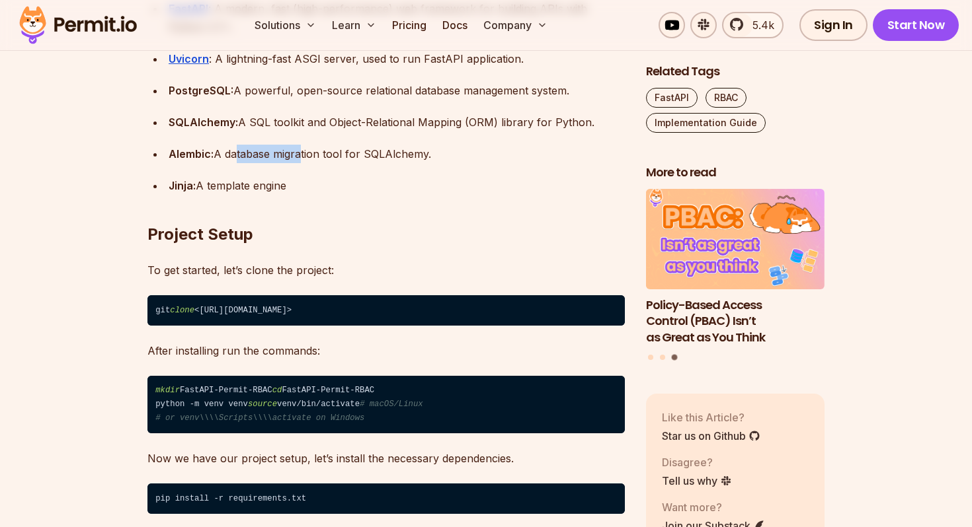
drag, startPoint x: 231, startPoint y: 153, endPoint x: 301, endPoint y: 147, distance: 70.3
click at [301, 147] on div "Alembic: A database migration tool for SQLAlchemy." at bounding box center [397, 154] width 456 height 19
click at [344, 153] on div "Alembic: A database migration tool for SQLAlchemy." at bounding box center [397, 154] width 456 height 19
click at [416, 152] on div "Alembic: A database migration tool for SQLAlchemy." at bounding box center [397, 154] width 456 height 19
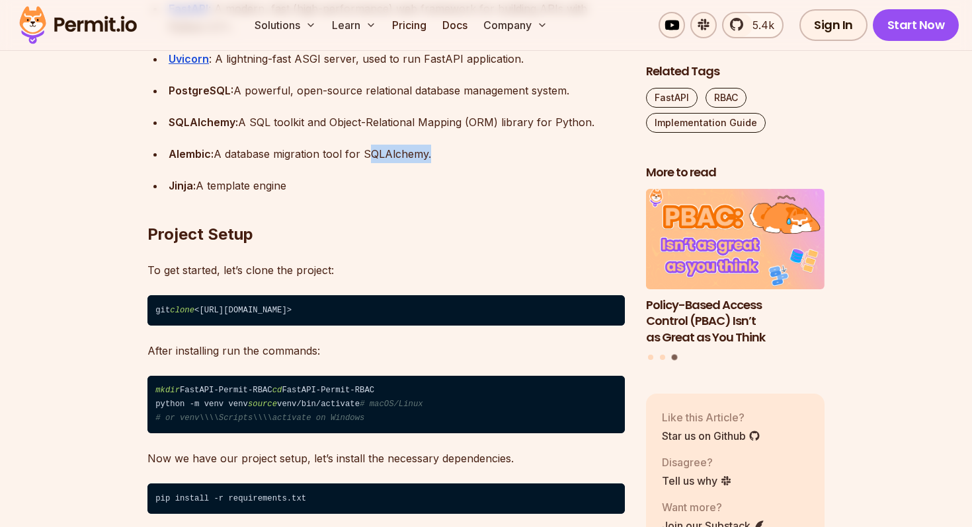
click at [416, 152] on div "Alembic: A database migration tool for SQLAlchemy." at bounding box center [397, 154] width 456 height 19
drag, startPoint x: 177, startPoint y: 185, endPoint x: 246, endPoint y: 182, distance: 68.8
click at [246, 182] on div "Jinja: A template engine" at bounding box center [397, 185] width 456 height 19
click at [273, 183] on div "Jinja: A template engine" at bounding box center [397, 185] width 456 height 19
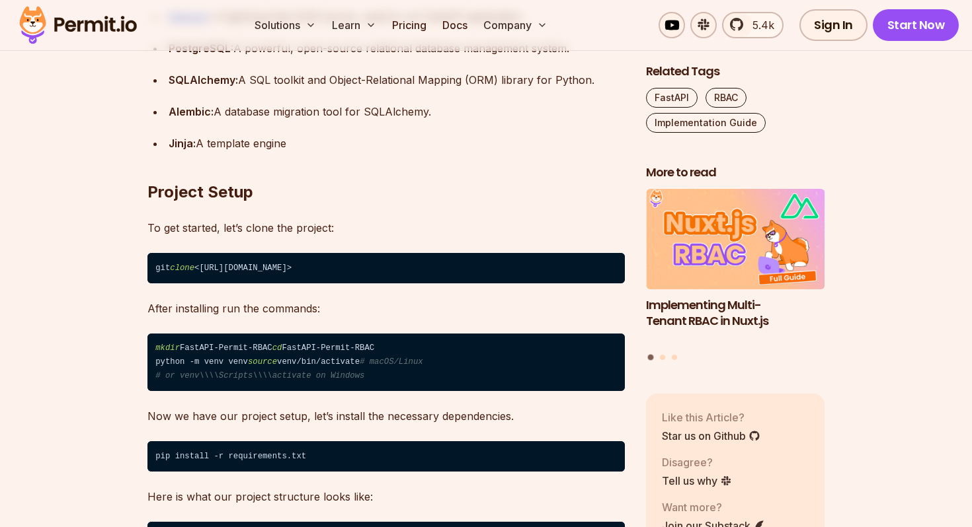
scroll to position [1552, 0]
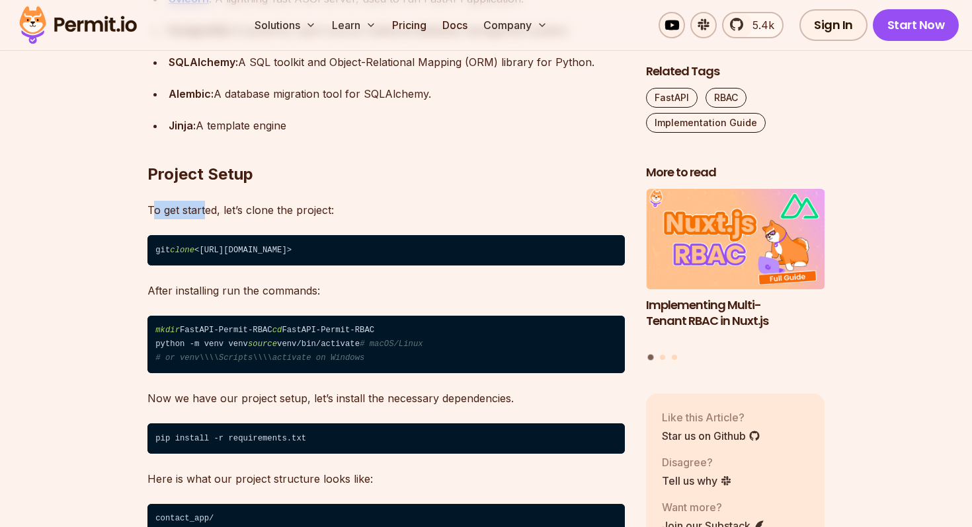
drag, startPoint x: 153, startPoint y: 215, endPoint x: 207, endPoint y: 212, distance: 54.3
click at [207, 212] on p "To get started, let’s clone the project:" at bounding box center [385, 210] width 477 height 19
click at [247, 212] on p "To get started, let’s clone the project:" at bounding box center [385, 210] width 477 height 19
click at [307, 211] on p "To get started, let’s clone the project:" at bounding box center [385, 210] width 477 height 19
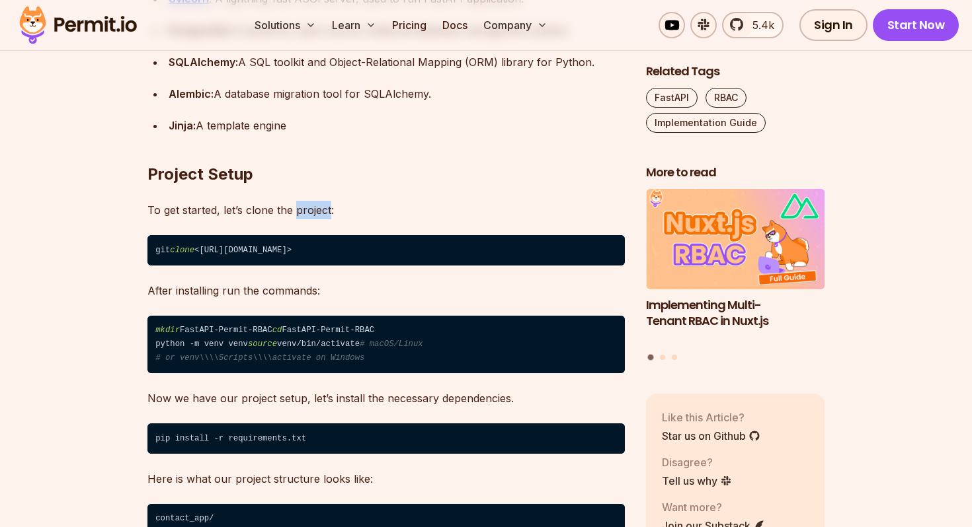
click at [307, 211] on p "To get started, let’s clone the project:" at bounding box center [385, 210] width 477 height 19
drag, startPoint x: 156, startPoint y: 253, endPoint x: 198, endPoint y: 253, distance: 41.6
click at [198, 253] on code "git clone <[URL][DOMAIN_NAME]>" at bounding box center [385, 250] width 477 height 30
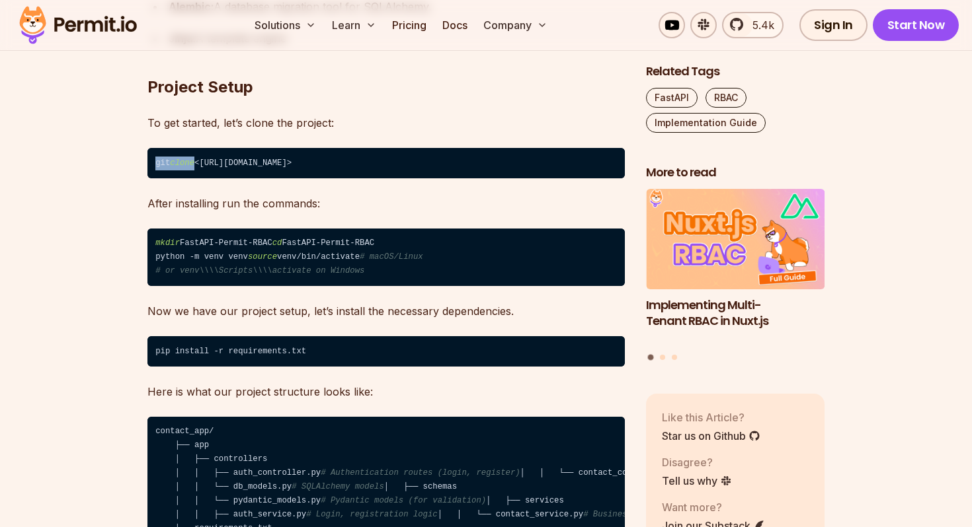
scroll to position [1645, 0]
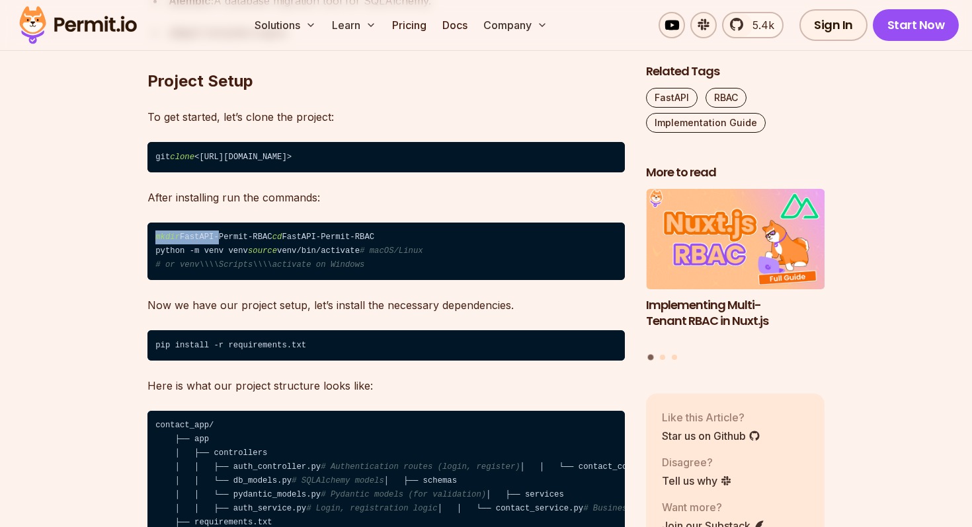
drag, startPoint x: 157, startPoint y: 237, endPoint x: 221, endPoint y: 237, distance: 64.1
click at [221, 237] on code "mkdir FastAPI-Permit-RBAC cd FastAPI-Permit-RBAC python -m venv venv source ven…" at bounding box center [385, 252] width 477 height 58
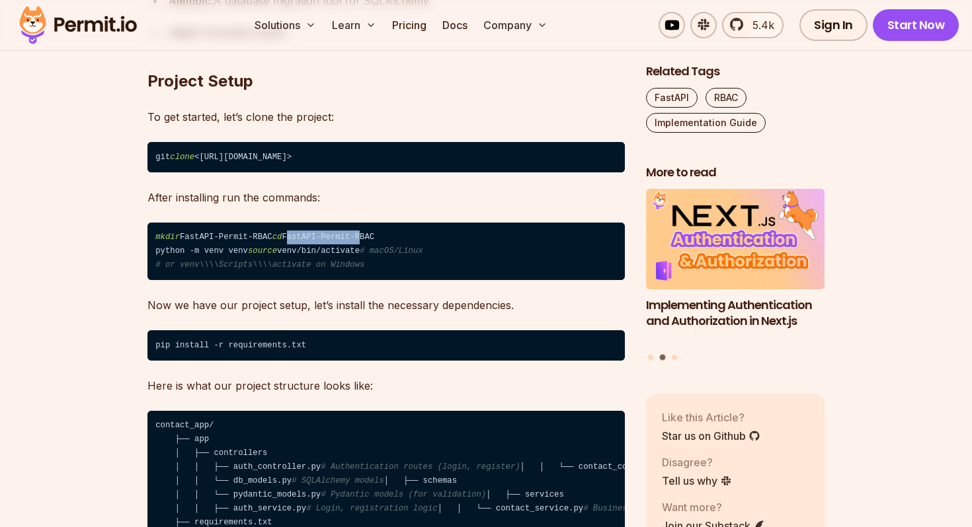
drag, startPoint x: 171, startPoint y: 256, endPoint x: 244, endPoint y: 256, distance: 73.4
click at [243, 256] on code "mkdir FastAPI-Permit-RBAC cd FastAPI-Permit-RBAC python -m venv venv source ven…" at bounding box center [385, 252] width 477 height 58
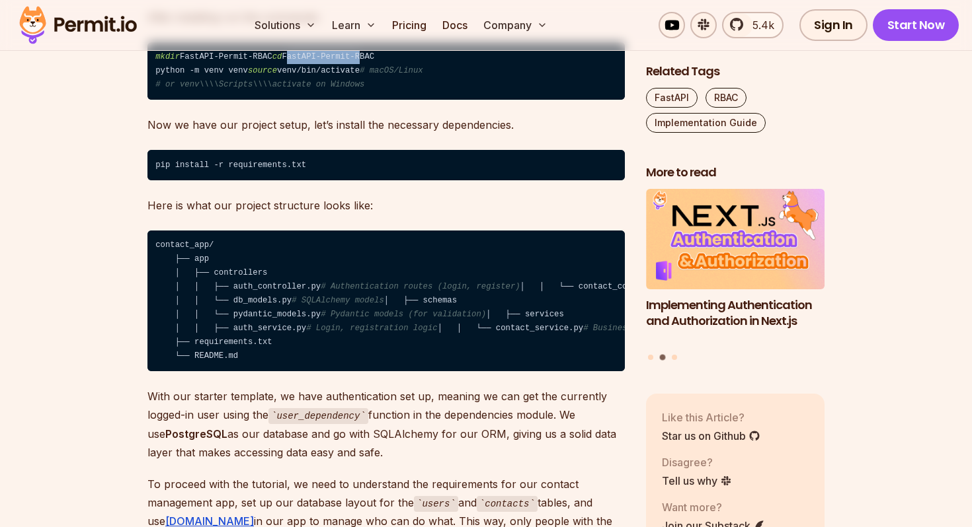
scroll to position [1854, 0]
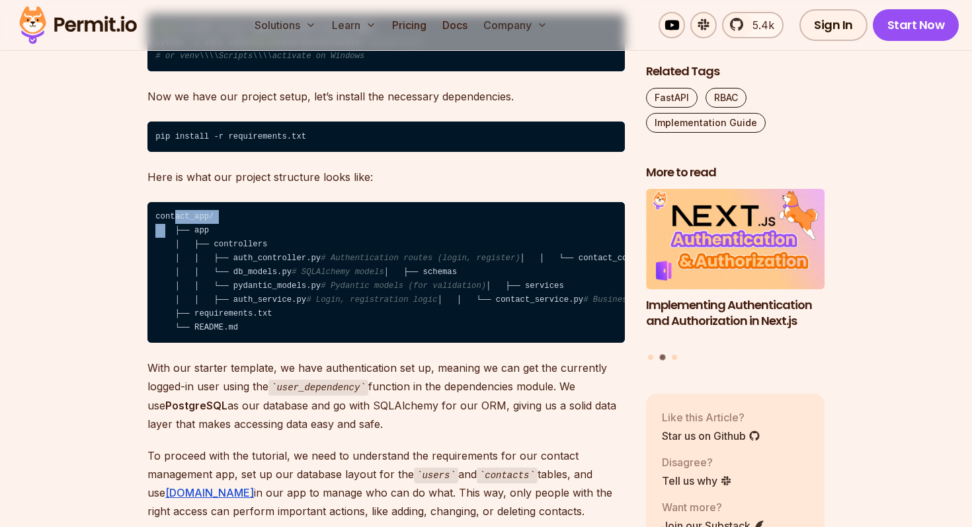
drag, startPoint x: 175, startPoint y: 244, endPoint x: 228, endPoint y: 244, distance: 53.5
click at [228, 244] on code "contact_app/ ├── app │ ├── controllers │ │ ├── auth_controller.py # Authenticat…" at bounding box center [385, 272] width 477 height 141
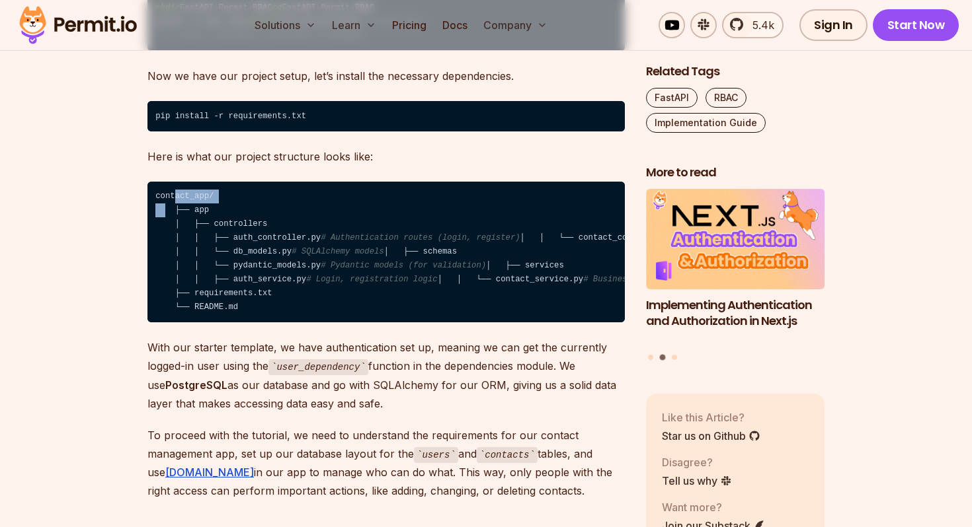
scroll to position [1881, 0]
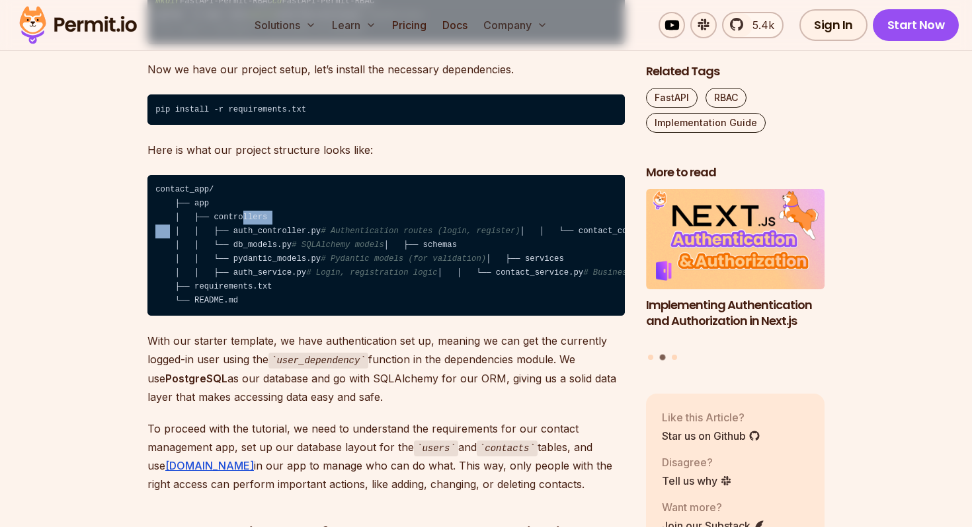
drag, startPoint x: 224, startPoint y: 245, endPoint x: 279, endPoint y: 245, distance: 54.9
click at [279, 245] on code "contact_app/ ├── app │ ├── controllers │ │ ├── auth_controller.py # Authenticat…" at bounding box center [385, 245] width 477 height 141
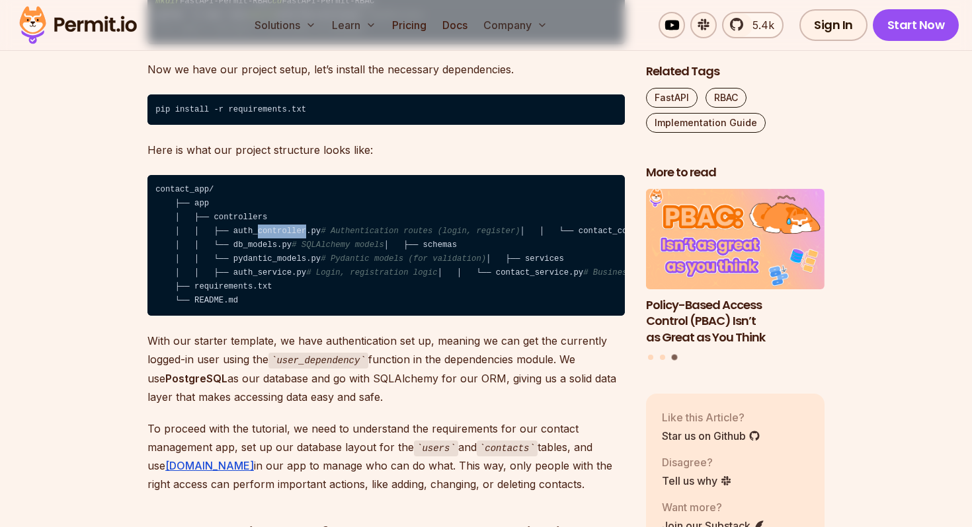
drag, startPoint x: 239, startPoint y: 262, endPoint x: 287, endPoint y: 259, distance: 48.4
click at [287, 259] on code "contact_app/ ├── app │ ├── controllers │ │ ├── auth_controller.py # Authenticat…" at bounding box center [385, 245] width 477 height 141
drag, startPoint x: 239, startPoint y: 274, endPoint x: 284, endPoint y: 273, distance: 45.0
click at [284, 274] on code "contact_app/ ├── app │ ├── controllers │ │ ├── auth_controller.py # Authenticat…" at bounding box center [385, 245] width 477 height 141
drag, startPoint x: 358, startPoint y: 258, endPoint x: 412, endPoint y: 258, distance: 53.5
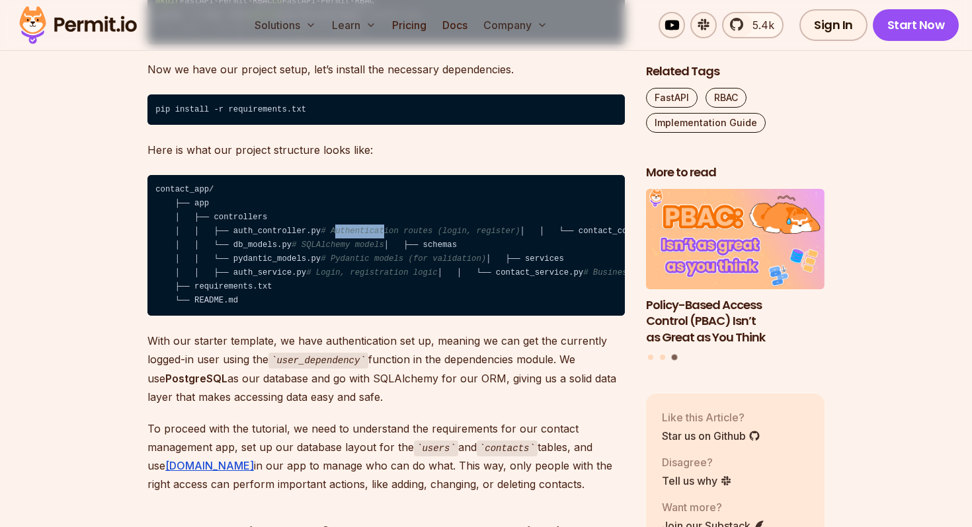
click at [411, 236] on span "# Authentication routes (login, register)" at bounding box center [420, 231] width 199 height 9
click at [440, 236] on span "# Authentication routes (login, register)" at bounding box center [420, 231] width 199 height 9
click at [520, 236] on span "# Authentication routes (login, register)" at bounding box center [420, 231] width 199 height 9
click at [680, 236] on span "# Contact CRUD routes" at bounding box center [731, 231] width 102 height 9
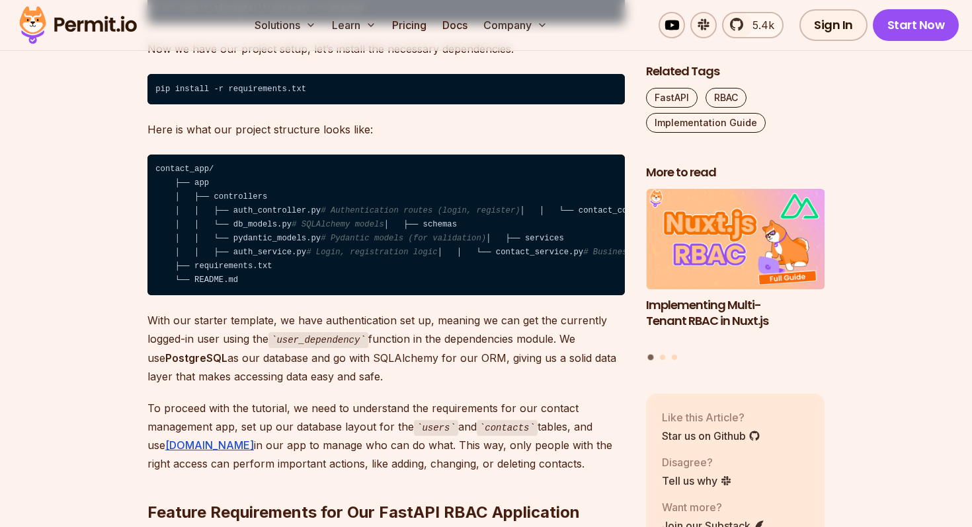
scroll to position [1902, 0]
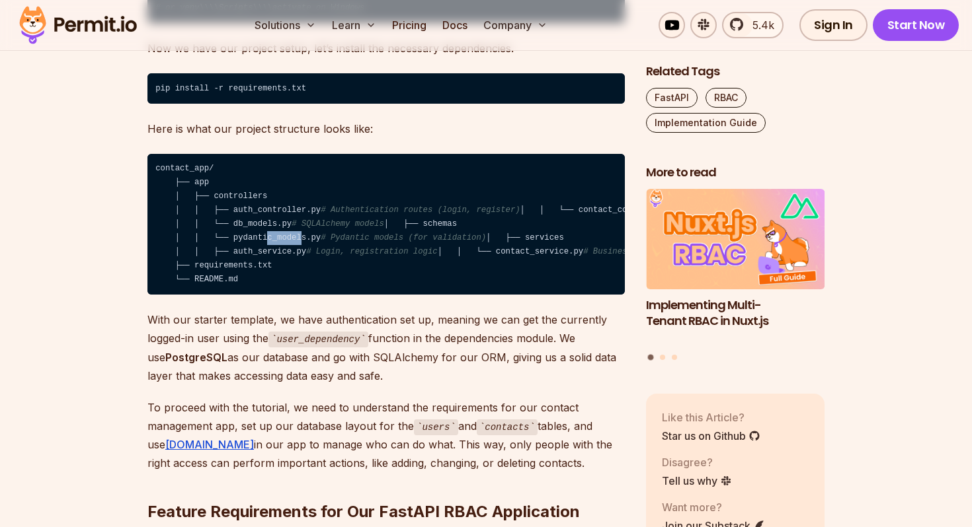
drag, startPoint x: 244, startPoint y: 309, endPoint x: 279, endPoint y: 309, distance: 35.0
click at [279, 295] on code "contact_app/ ├── app │ ├── controllers │ │ ├── auth_controller.py # Authenticat…" at bounding box center [385, 224] width 477 height 141
drag, startPoint x: 374, startPoint y: 311, endPoint x: 418, endPoint y: 311, distance: 44.3
click at [418, 243] on span "# Pydantic models (for validation)" at bounding box center [403, 237] width 165 height 9
click at [481, 243] on span "# Pydantic models (for validation)" at bounding box center [403, 237] width 165 height 9
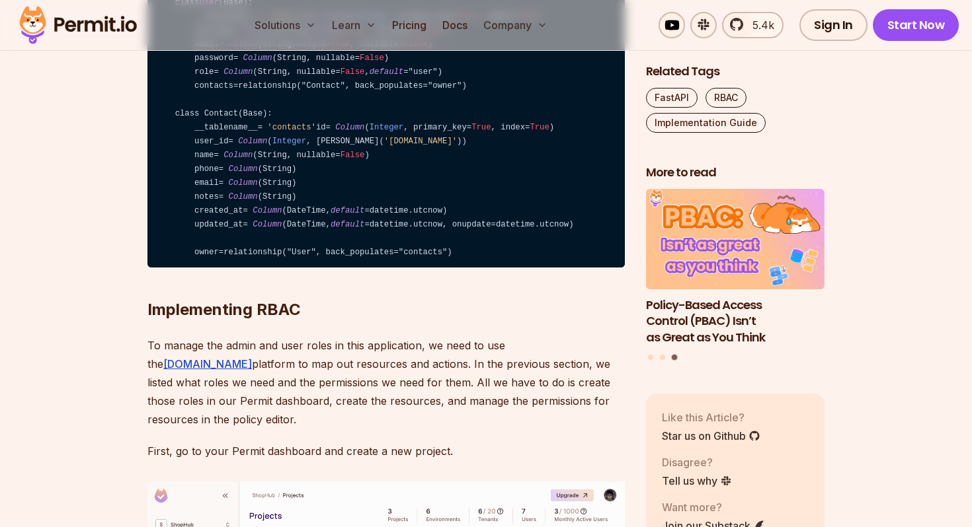
scroll to position [3394, 0]
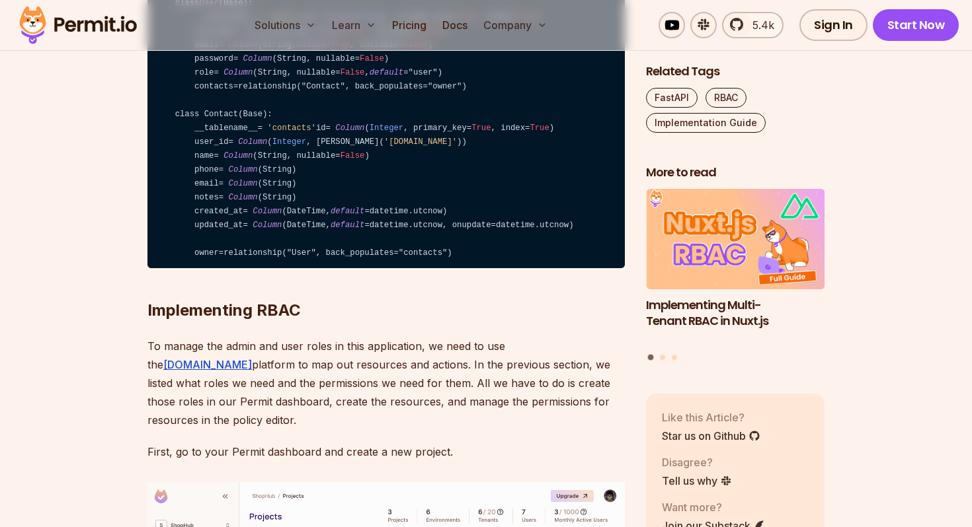
click at [282, 252] on code "from sqlalchemy import Column , Integer , String, ForeignKey, DateTime from sql…" at bounding box center [385, 101] width 477 height 336
click at [324, 253] on code "from sqlalchemy import Column , Integer , String, ForeignKey, DateTime from sql…" at bounding box center [385, 101] width 477 height 336
click at [430, 251] on code "from sqlalchemy import Column , Integer , String, ForeignKey, DateTime from sql…" at bounding box center [385, 101] width 477 height 336
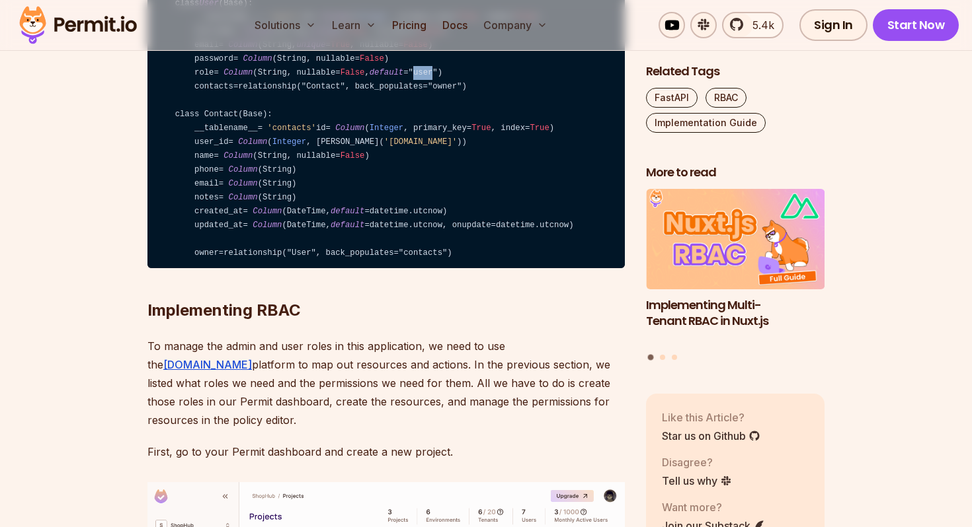
click at [430, 251] on code "from sqlalchemy import Column , Integer , String, ForeignKey, DateTime from sql…" at bounding box center [385, 101] width 477 height 336
click at [266, 269] on code "from sqlalchemy import Column , Integer , String, ForeignKey, DateTime from sql…" at bounding box center [385, 101] width 477 height 336
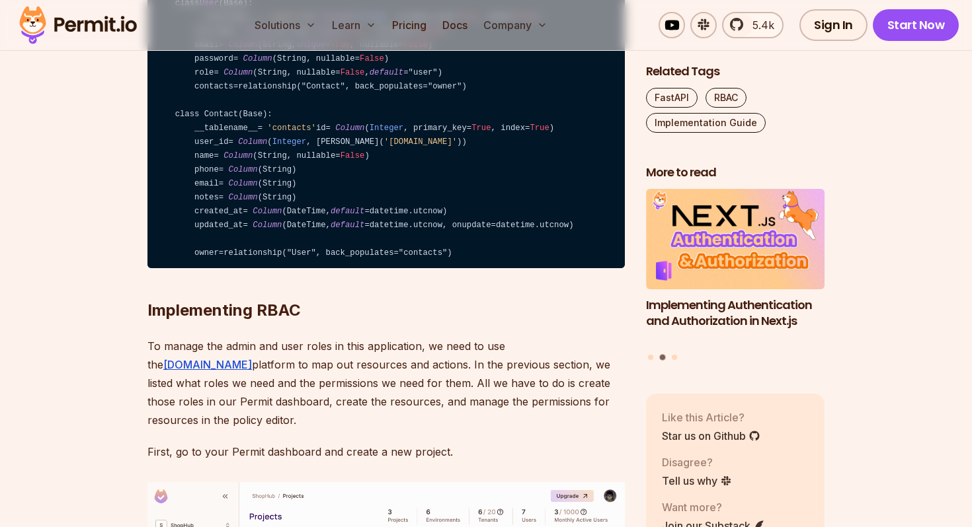
click at [338, 266] on code "from sqlalchemy import Column , Integer , String, ForeignKey, DateTime from sql…" at bounding box center [385, 101] width 477 height 336
click at [377, 266] on code "from sqlalchemy import Column , Integer , String, ForeignKey, DateTime from sql…" at bounding box center [385, 101] width 477 height 336
click at [459, 264] on code "from sqlalchemy import Column , Integer , String, ForeignKey, DateTime from sql…" at bounding box center [385, 101] width 477 height 336
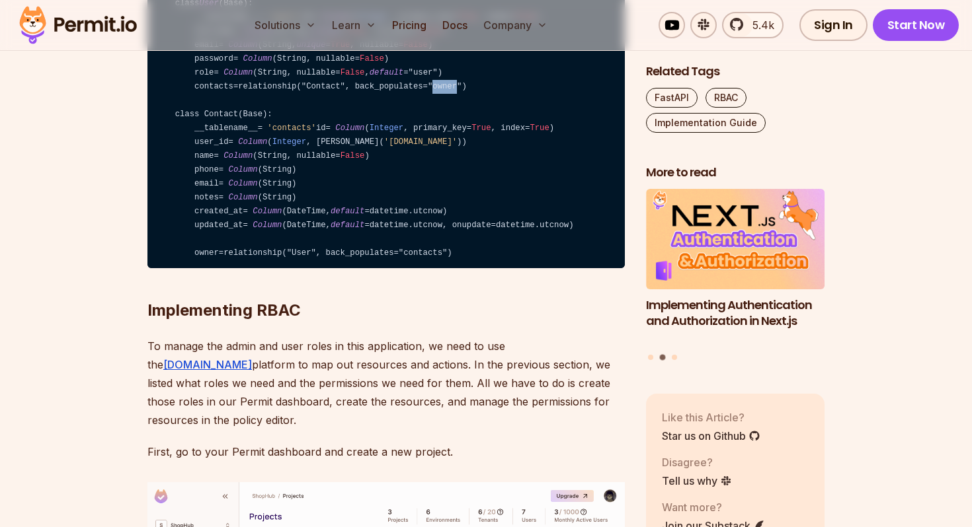
click at [459, 264] on code "from sqlalchemy import Column , Integer , String, ForeignKey, DateTime from sql…" at bounding box center [385, 101] width 477 height 336
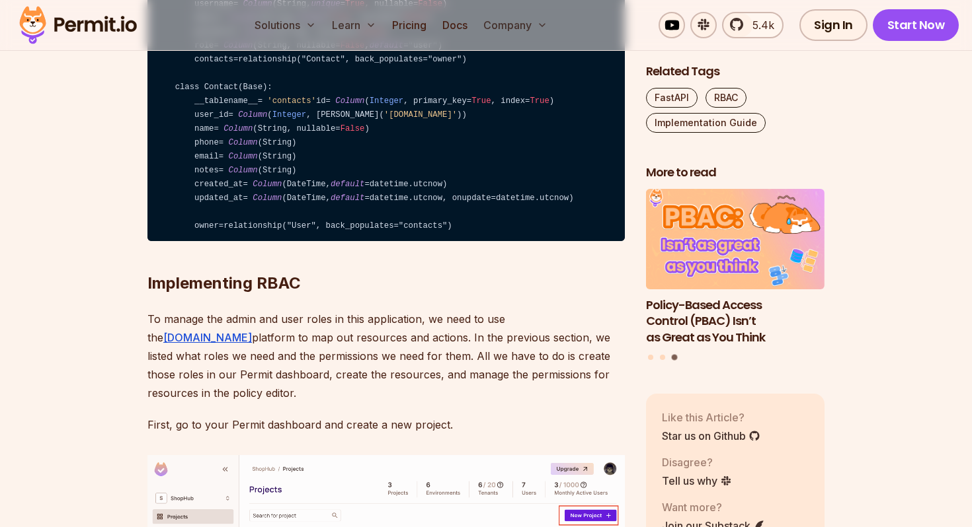
click at [210, 242] on code "from sqlalchemy import Column , Integer , String, ForeignKey, DateTime from sql…" at bounding box center [385, 74] width 477 height 336
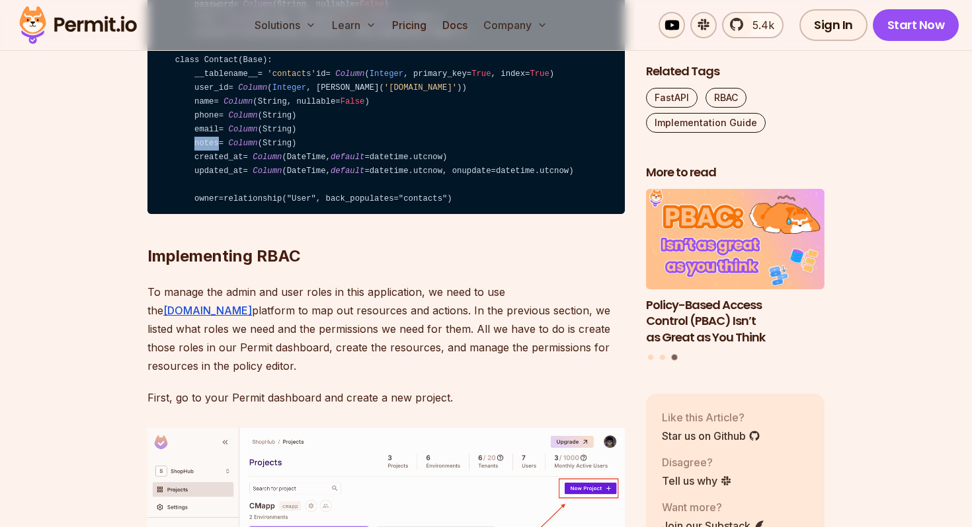
scroll to position [3451, 0]
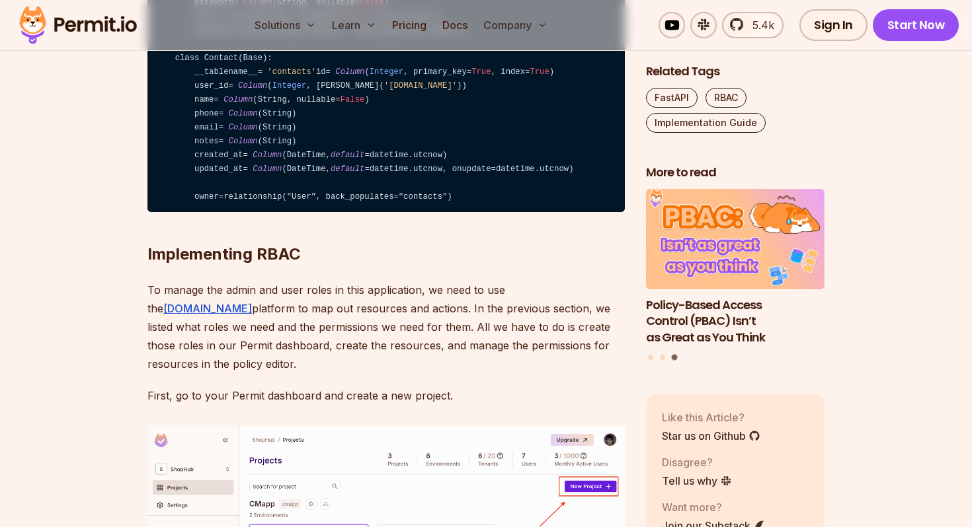
click at [305, 213] on code "from sqlalchemy import Column , Integer , String, ForeignKey, DateTime from sql…" at bounding box center [385, 45] width 477 height 336
click at [424, 213] on code "from sqlalchemy import Column , Integer , String, ForeignKey, DateTime from sql…" at bounding box center [385, 45] width 477 height 336
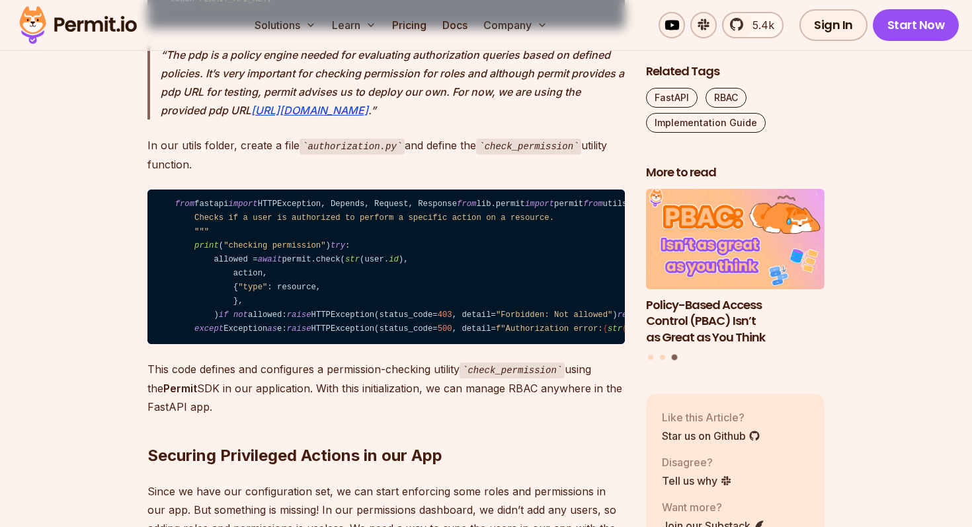
scroll to position [6477, 0]
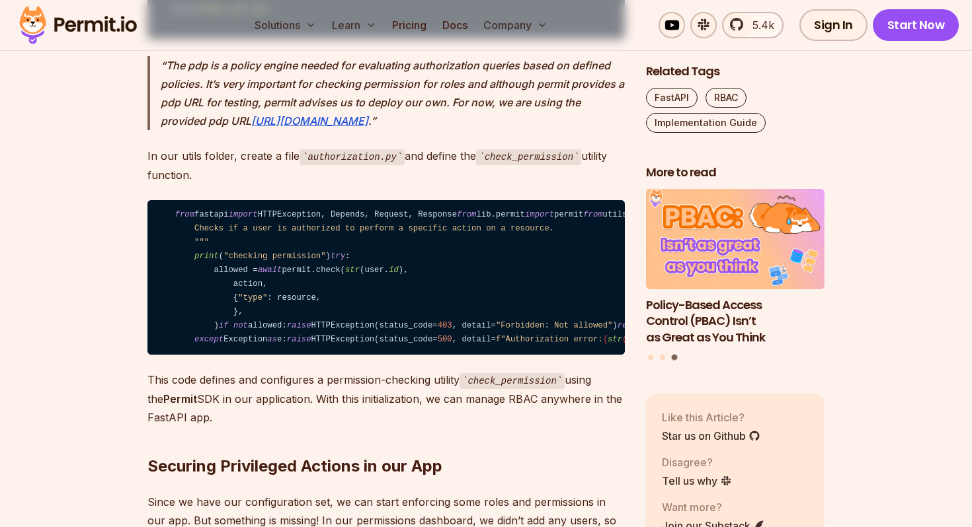
drag, startPoint x: 176, startPoint y: 152, endPoint x: 214, endPoint y: 152, distance: 37.0
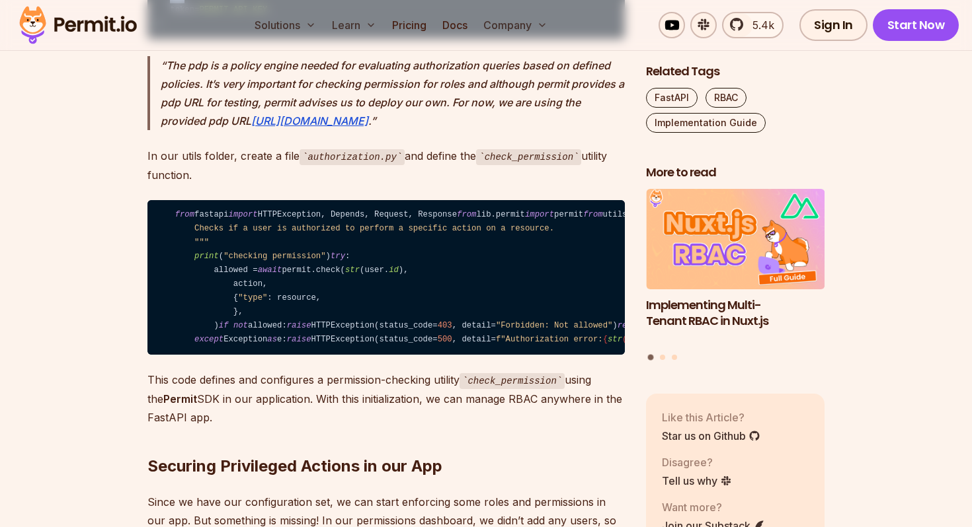
click at [220, 15] on span "PERMIT_API_KEY" at bounding box center [233, 9] width 68 height 9
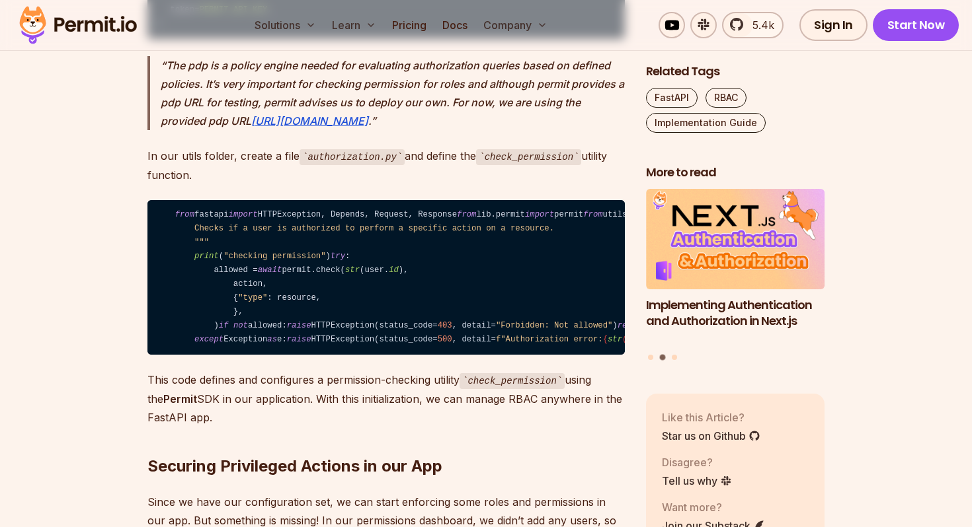
click at [225, 15] on span "PERMIT_API_KEY" at bounding box center [233, 9] width 68 height 9
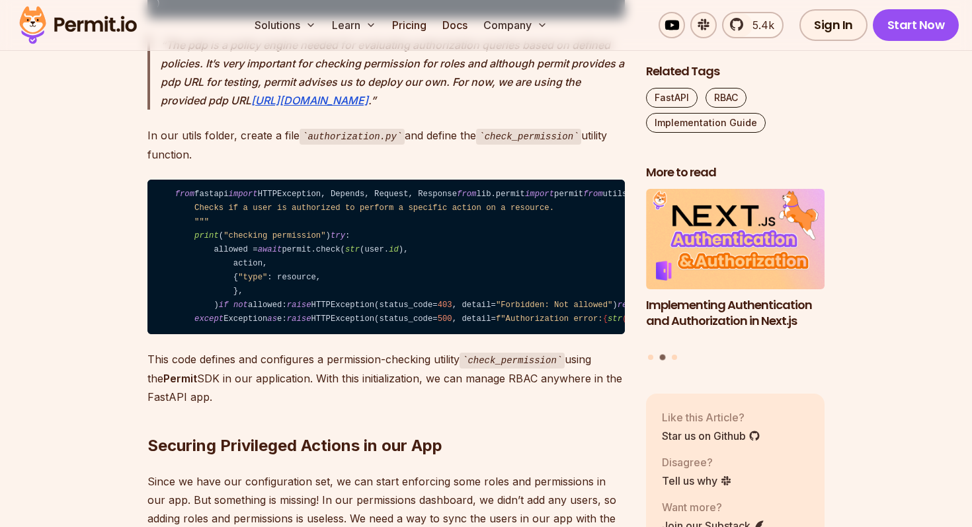
scroll to position [6500, 0]
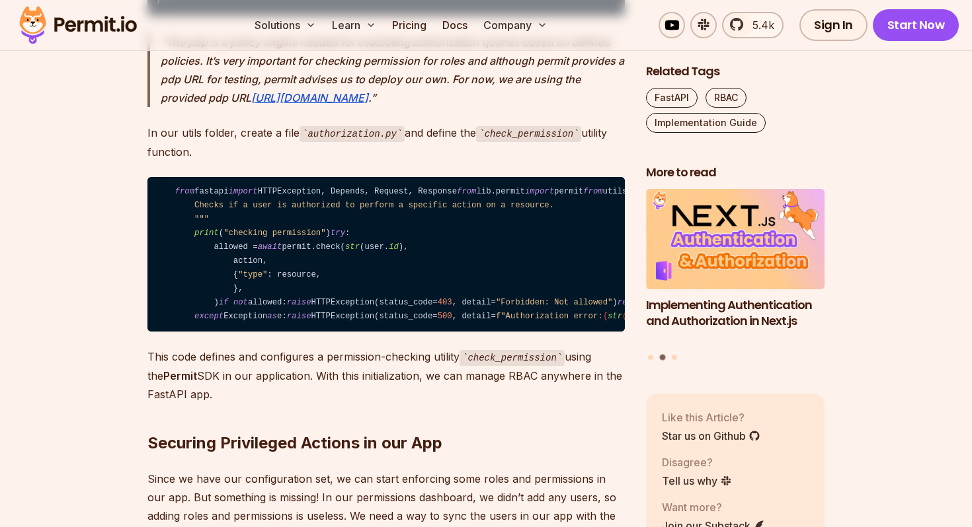
click at [175, 107] on p "The pdp is a policy engine needed for evaluating authorization queries based on…" at bounding box center [393, 70] width 464 height 74
click at [219, 107] on p "The pdp is a policy engine needed for evaluating authorization queries based on…" at bounding box center [393, 70] width 464 height 74
click at [238, 107] on p "The pdp is a policy engine needed for evaluating authorization queries based on…" at bounding box center [393, 70] width 464 height 74
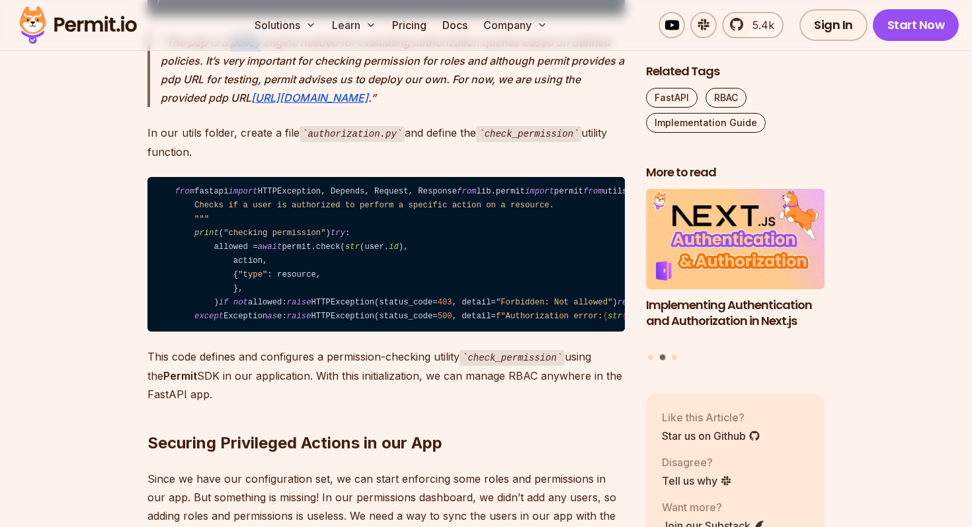
click at [238, 107] on p "The pdp is a policy engine needed for evaluating authorization queries based on…" at bounding box center [393, 70] width 464 height 74
click at [271, 107] on p "The pdp is a policy engine needed for evaluating authorization queries based on…" at bounding box center [393, 70] width 464 height 74
click at [326, 107] on p "The pdp is a policy engine needed for evaluating authorization queries based on…" at bounding box center [393, 70] width 464 height 74
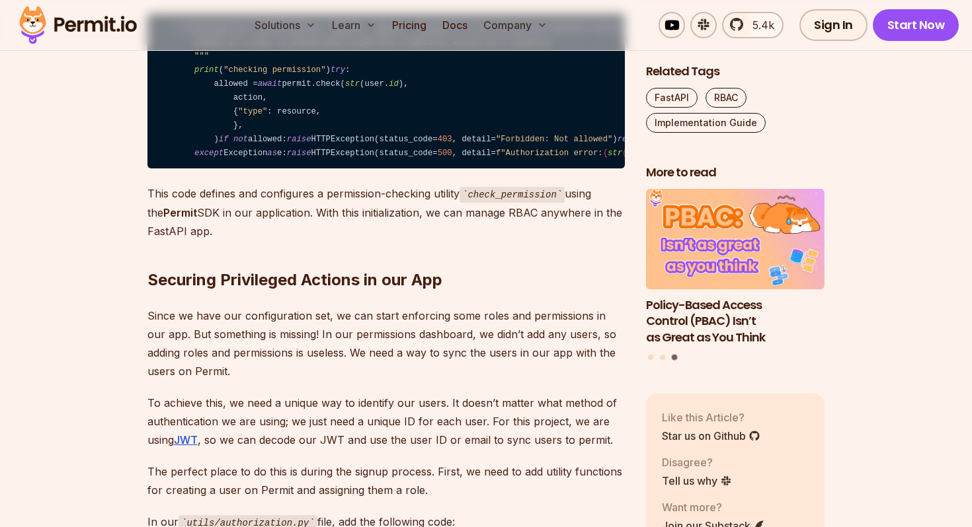
scroll to position [6696, 0]
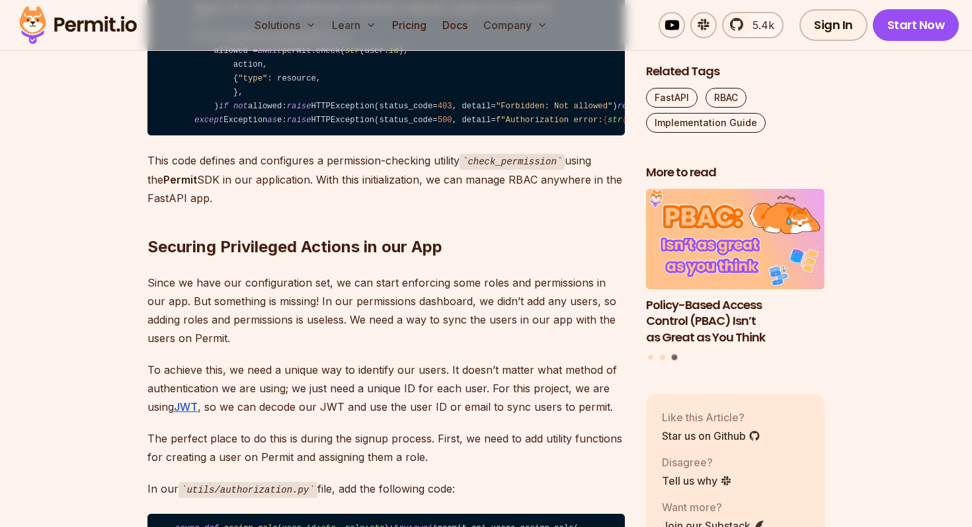
click at [303, 136] on code "from fastapi import HTTPException, Depends, Request, Response from lib.permit i…" at bounding box center [385, 58] width 477 height 155
click at [405, 136] on code "from fastapi import HTTPException, Depends, Request, Response from lib.permit i…" at bounding box center [385, 58] width 477 height 155
click at [209, 136] on code "from fastapi import HTTPException, Depends, Request, Response from lib.permit i…" at bounding box center [385, 58] width 477 height 155
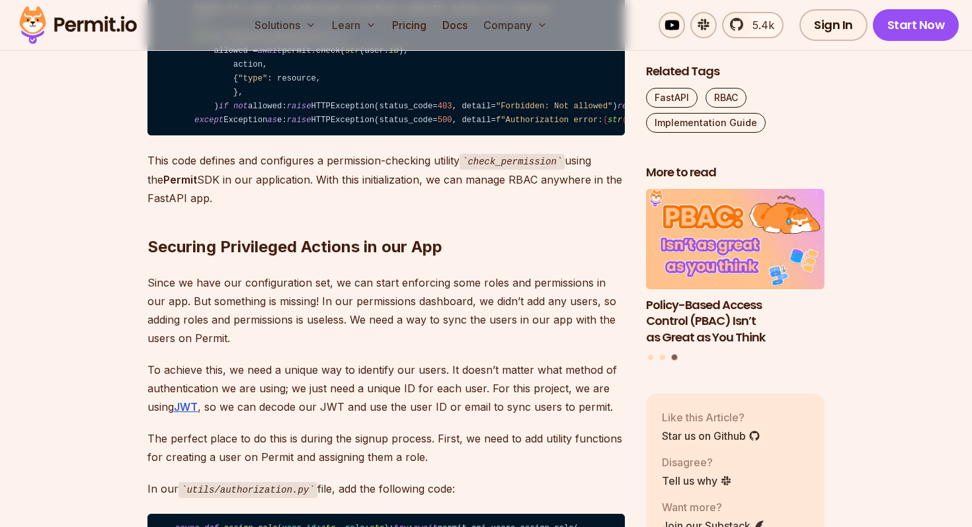
click at [225, 136] on code "from fastapi import HTTPException, Depends, Request, Response from lib.permit i…" at bounding box center [385, 58] width 477 height 155
click at [305, 136] on code "from fastapi import HTTPException, Depends, Request, Response from lib.permit i…" at bounding box center [385, 58] width 477 height 155
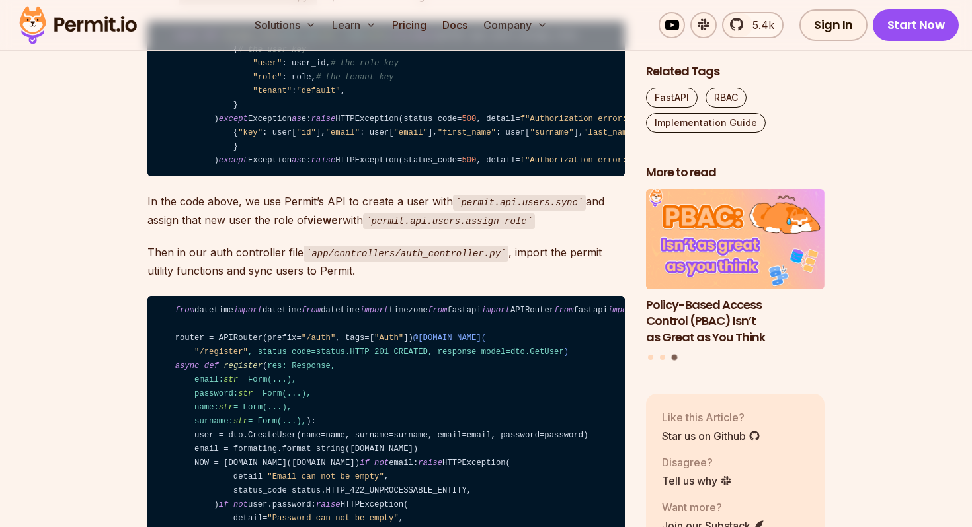
scroll to position [7200, 0]
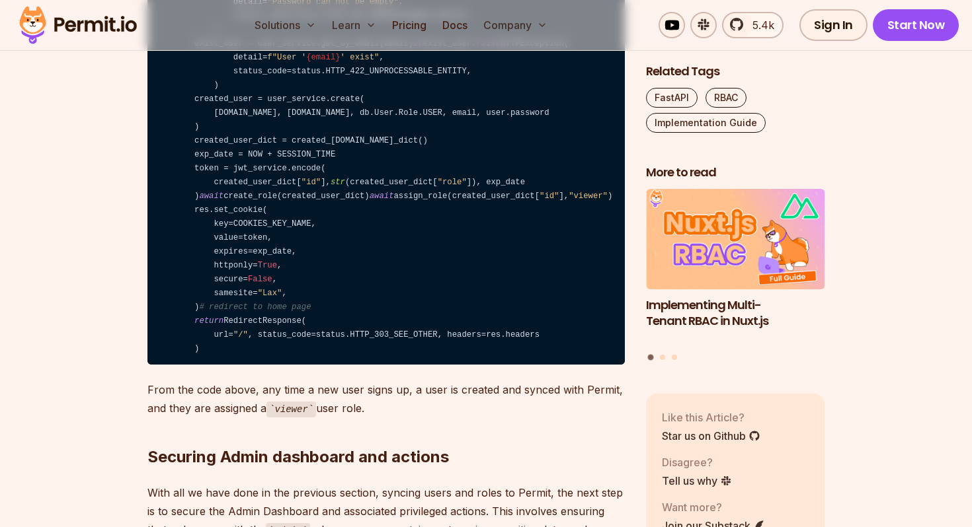
scroll to position [7696, 0]
